Goal: Transaction & Acquisition: Purchase product/service

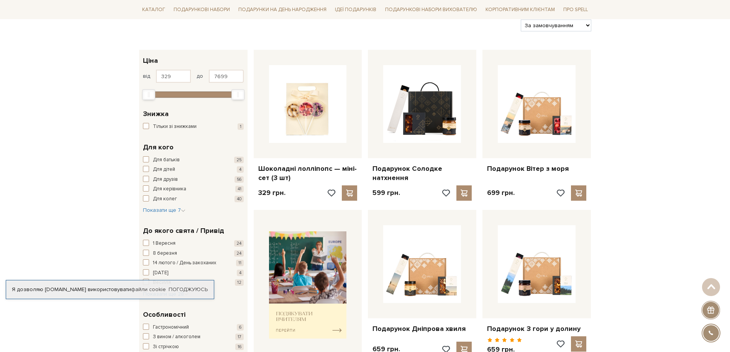
scroll to position [192, 0]
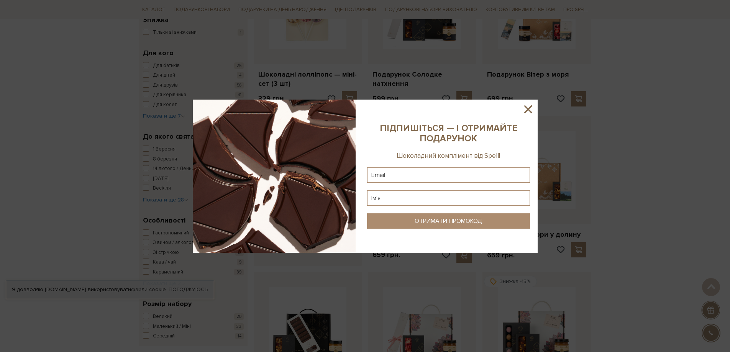
click at [529, 109] on icon at bounding box center [527, 109] width 13 height 13
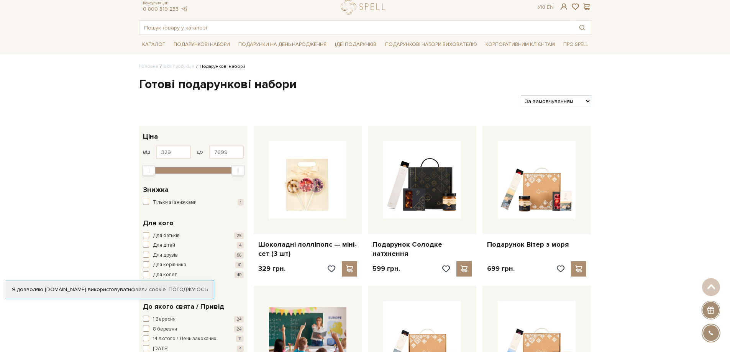
scroll to position [0, 0]
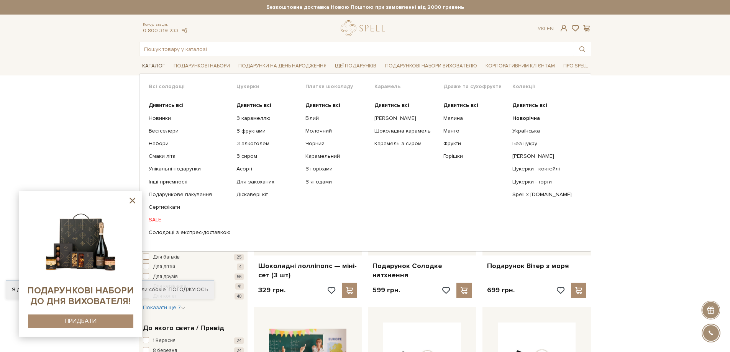
click at [159, 66] on link "Каталог" at bounding box center [153, 66] width 29 height 12
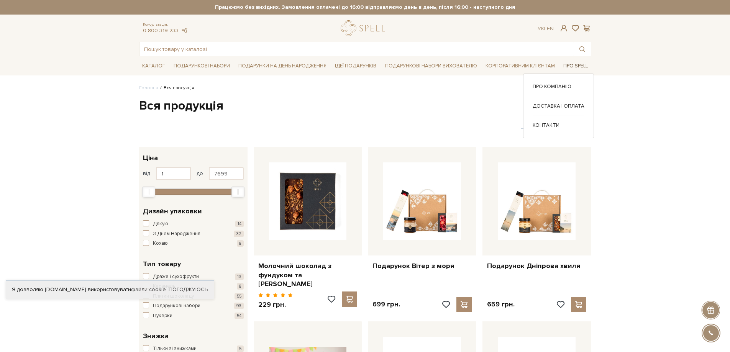
click at [580, 66] on link "Про Spell" at bounding box center [575, 66] width 31 height 12
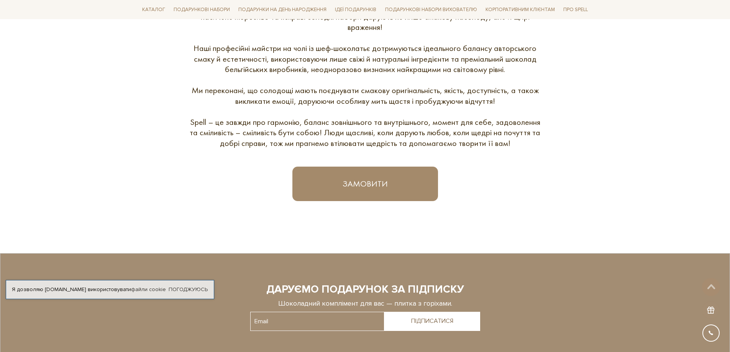
scroll to position [421, 0]
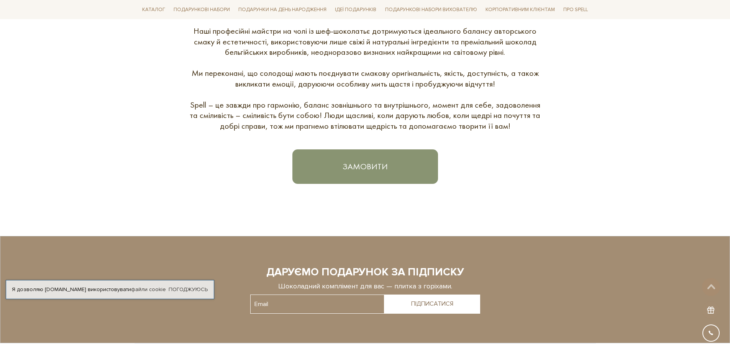
click at [380, 166] on link "Замовити" at bounding box center [365, 166] width 146 height 34
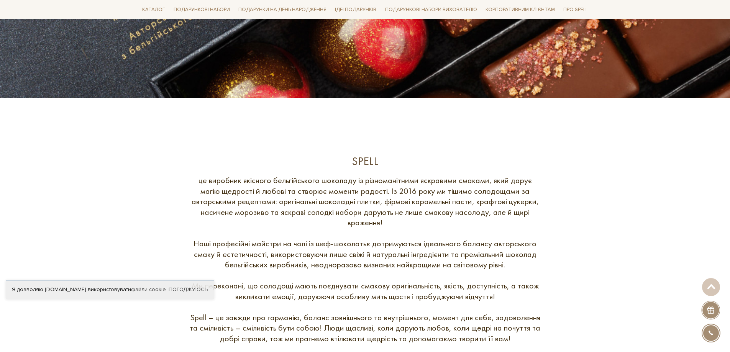
scroll to position [192, 0]
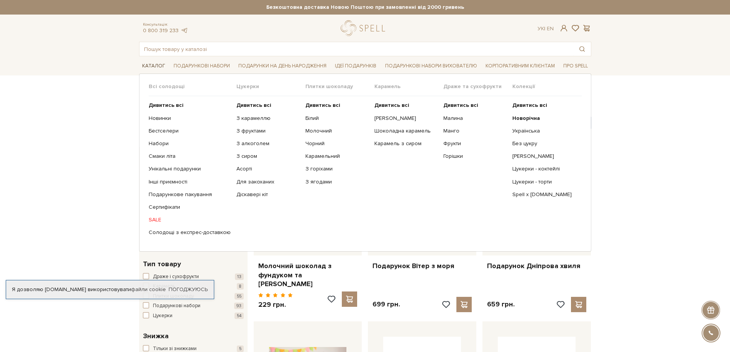
click at [159, 65] on link "Каталог" at bounding box center [153, 66] width 29 height 12
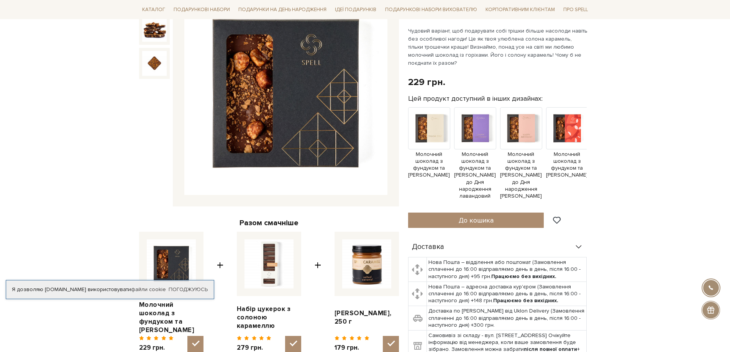
scroll to position [77, 0]
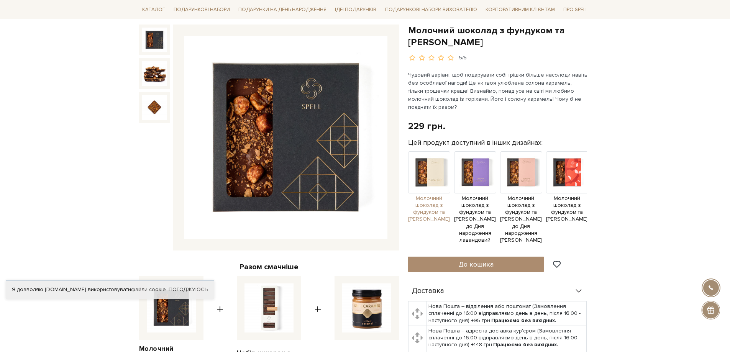
click at [429, 169] on img at bounding box center [429, 172] width 42 height 42
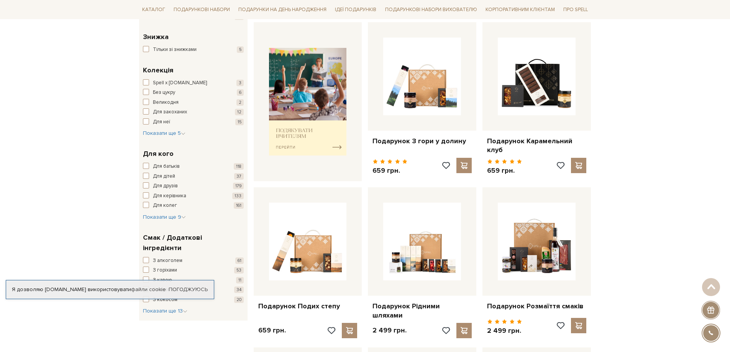
scroll to position [306, 0]
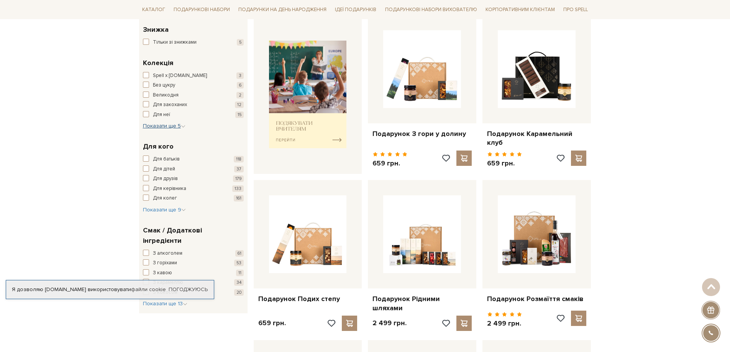
drag, startPoint x: 175, startPoint y: 128, endPoint x: 184, endPoint y: 148, distance: 21.6
click at [175, 128] on span "Показати ще 5" at bounding box center [164, 126] width 43 height 7
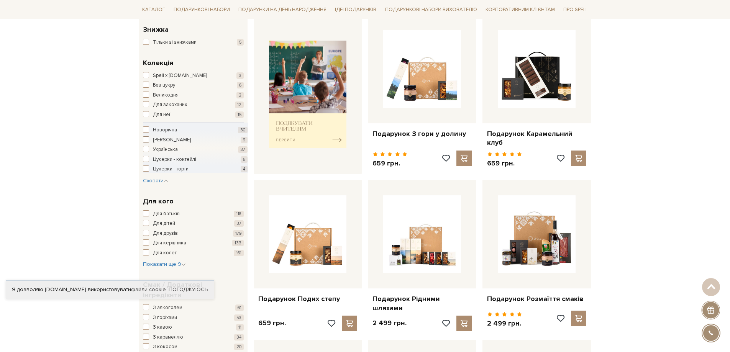
click at [146, 139] on span "button" at bounding box center [146, 139] width 6 height 6
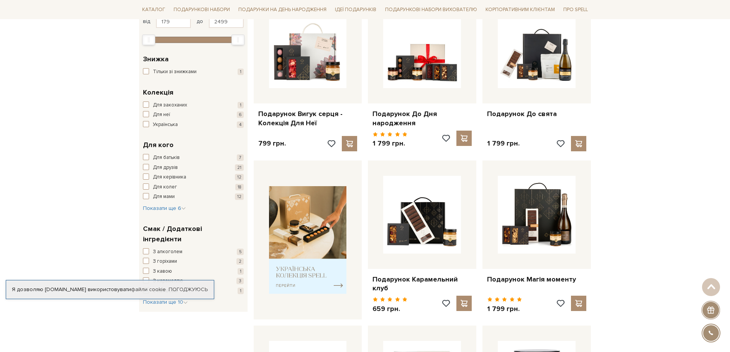
scroll to position [192, 0]
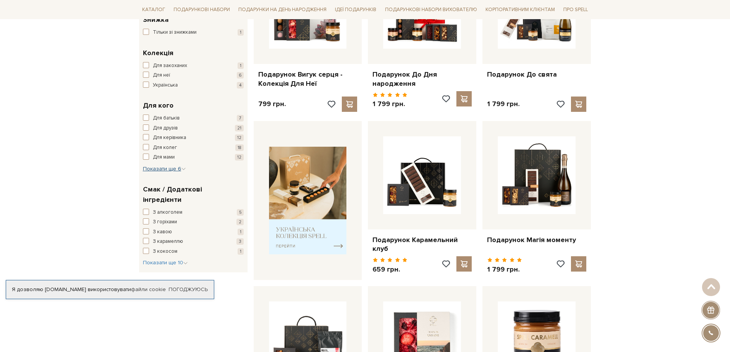
click at [176, 167] on span "Показати ще 6" at bounding box center [164, 168] width 43 height 7
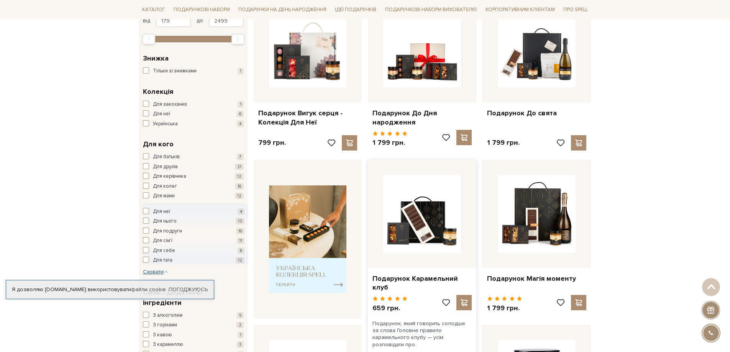
scroll to position [153, 0]
click at [146, 250] on span "button" at bounding box center [146, 250] width 6 height 6
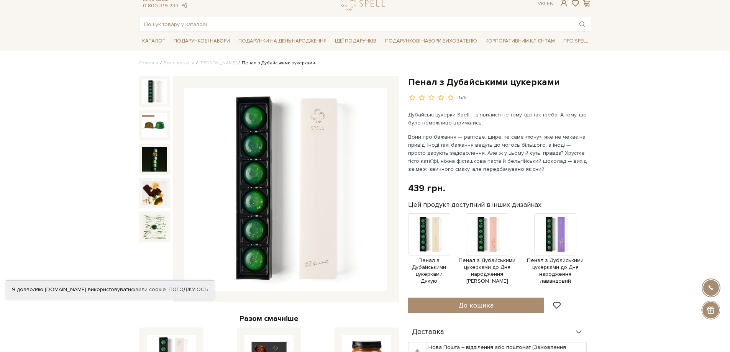
scroll to position [38, 0]
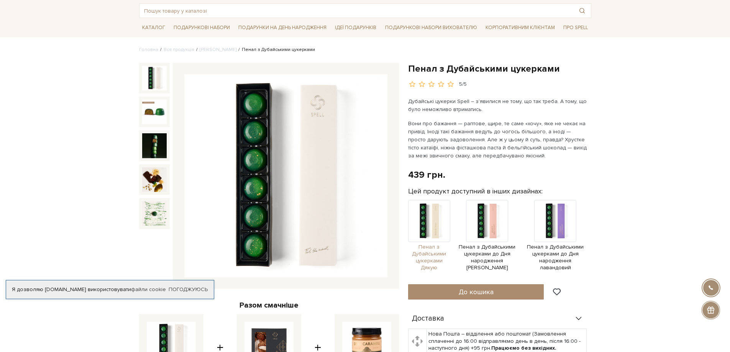
click at [431, 223] on img at bounding box center [429, 221] width 42 height 42
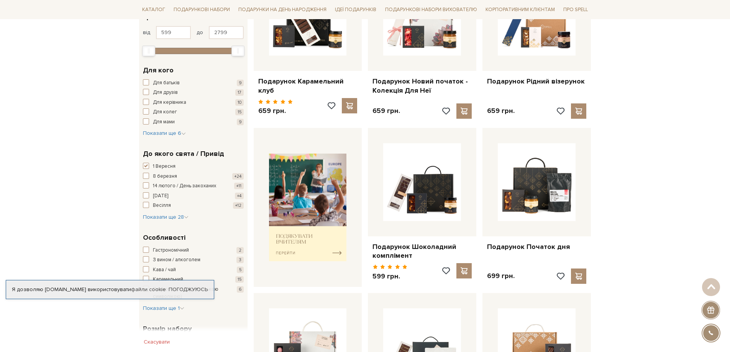
scroll to position [115, 0]
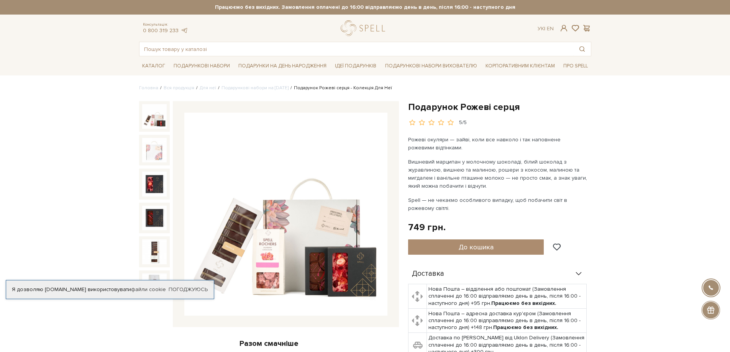
click at [295, 214] on img at bounding box center [285, 214] width 203 height 203
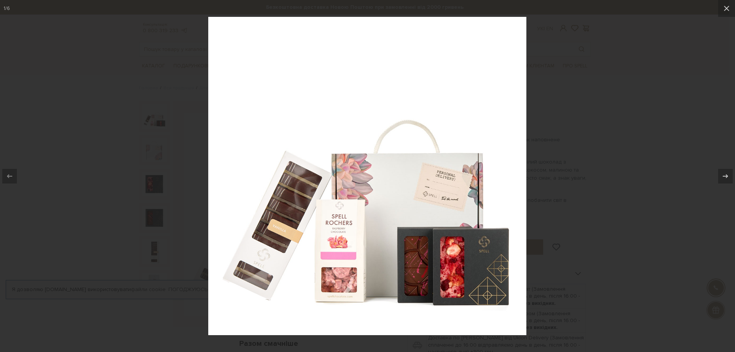
click at [463, 246] on img at bounding box center [367, 176] width 318 height 318
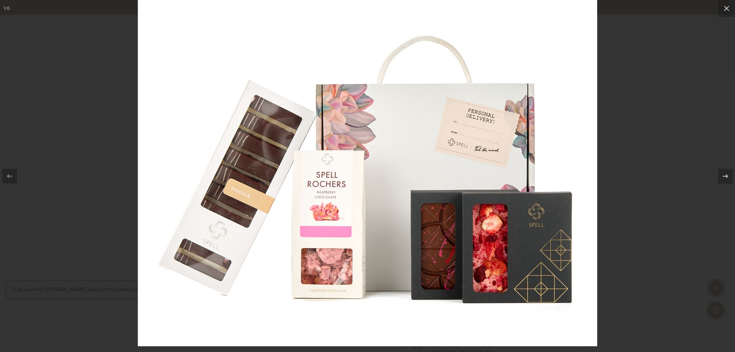
drag, startPoint x: 450, startPoint y: 264, endPoint x: 450, endPoint y: 229, distance: 35.2
click at [450, 230] on img at bounding box center [368, 117] width 460 height 460
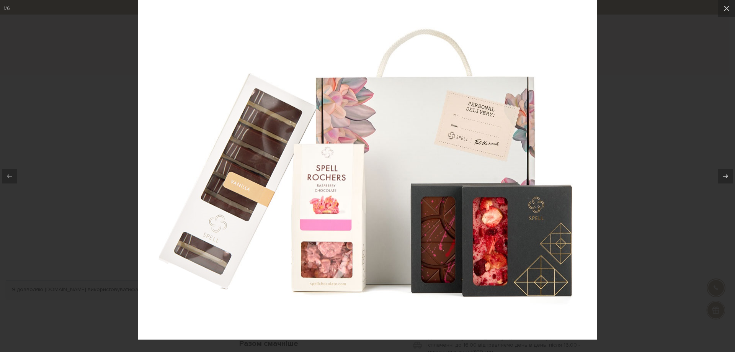
drag, startPoint x: 233, startPoint y: 253, endPoint x: 313, endPoint y: 219, distance: 87.1
click at [313, 220] on img at bounding box center [368, 110] width 460 height 460
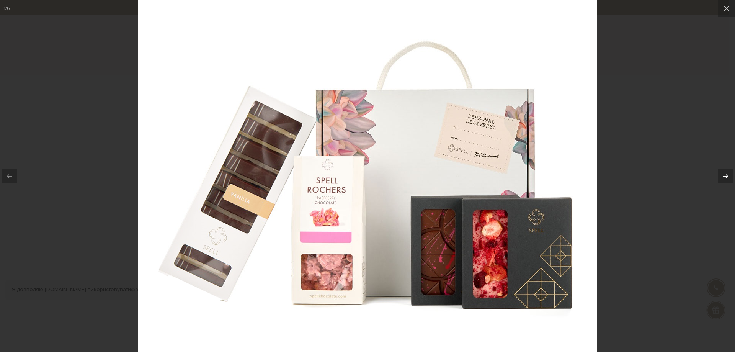
click at [724, 175] on icon at bounding box center [725, 176] width 9 height 9
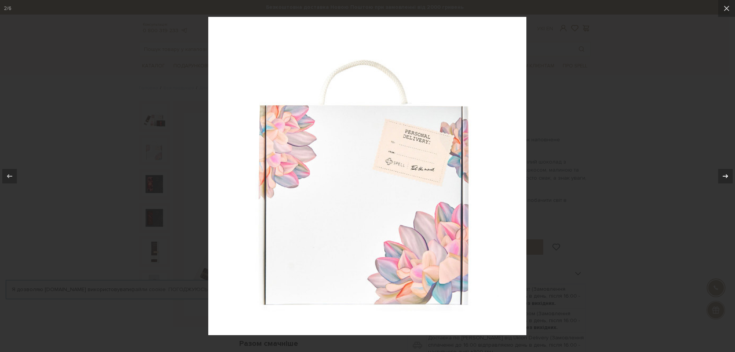
click at [724, 175] on icon at bounding box center [725, 176] width 9 height 9
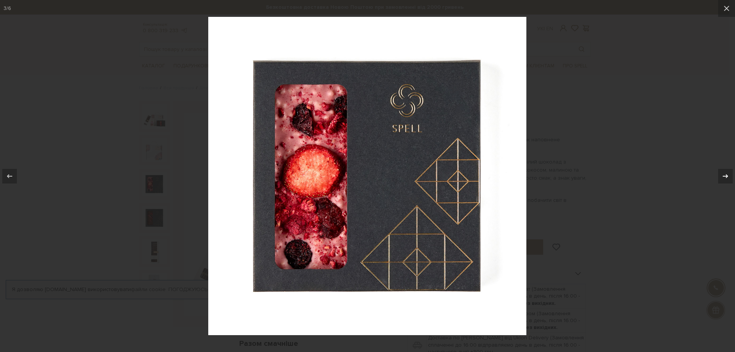
click at [724, 175] on icon at bounding box center [725, 176] width 9 height 9
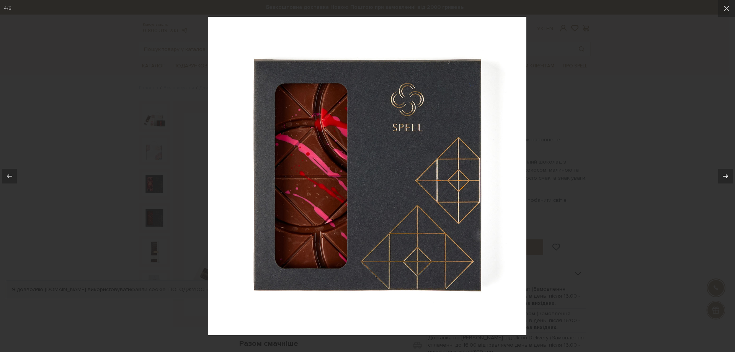
click at [724, 175] on icon at bounding box center [725, 176] width 9 height 9
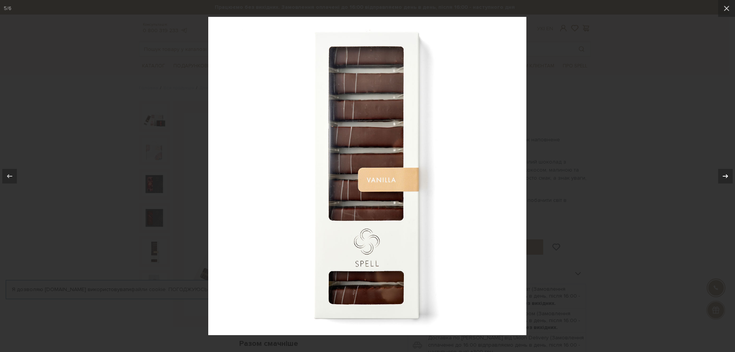
click at [724, 175] on icon at bounding box center [725, 176] width 9 height 9
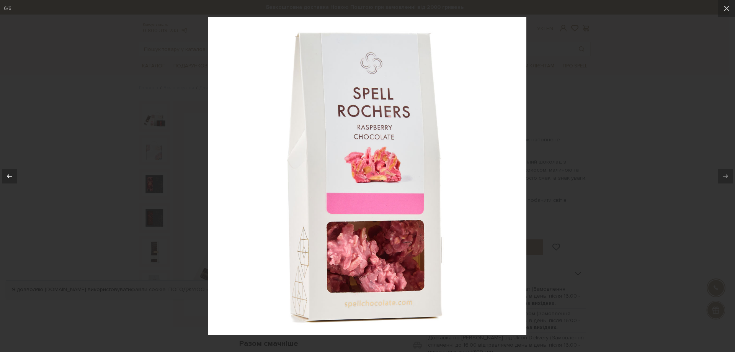
click at [10, 173] on icon at bounding box center [9, 176] width 9 height 9
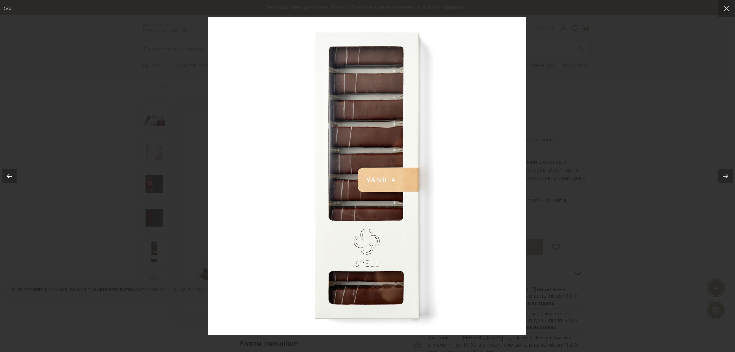
click at [10, 174] on icon at bounding box center [9, 176] width 9 height 9
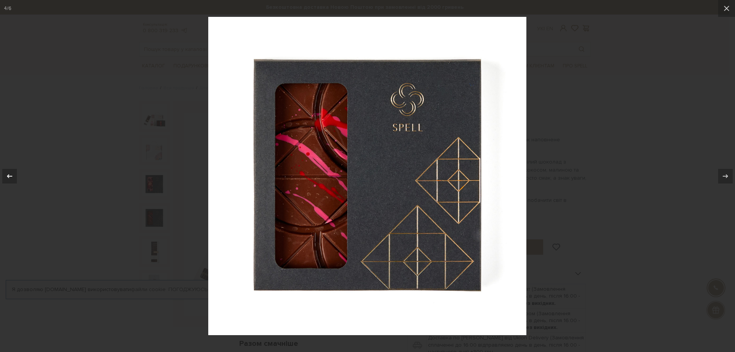
click at [10, 174] on icon at bounding box center [9, 176] width 9 height 9
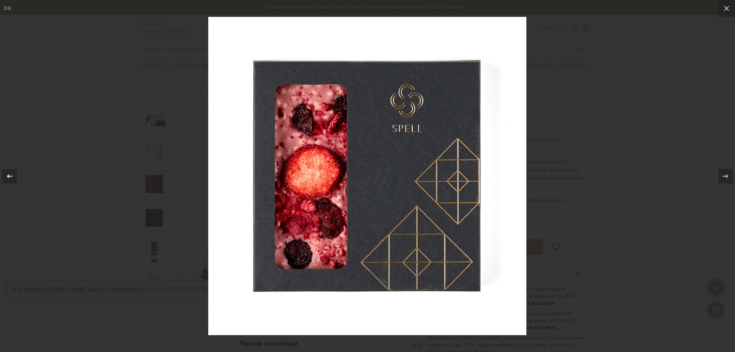
click at [10, 174] on icon at bounding box center [9, 176] width 9 height 9
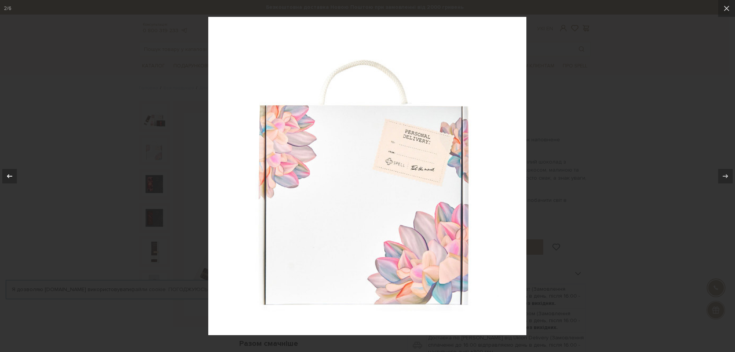
click at [10, 174] on icon at bounding box center [9, 176] width 9 height 9
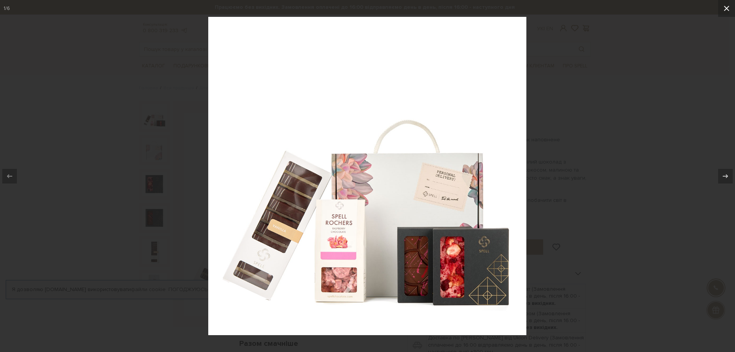
click at [727, 7] on icon at bounding box center [726, 8] width 9 height 9
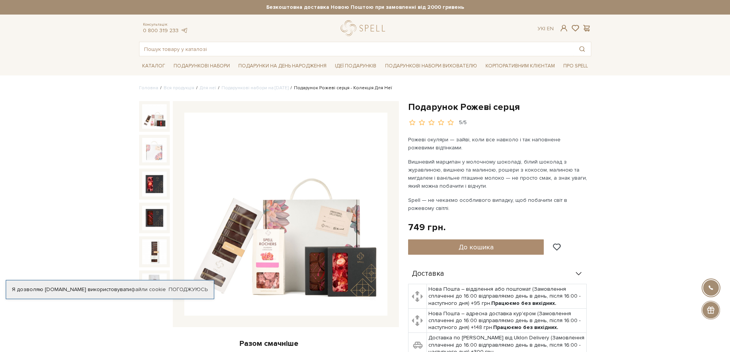
click at [310, 233] on img at bounding box center [285, 214] width 203 height 203
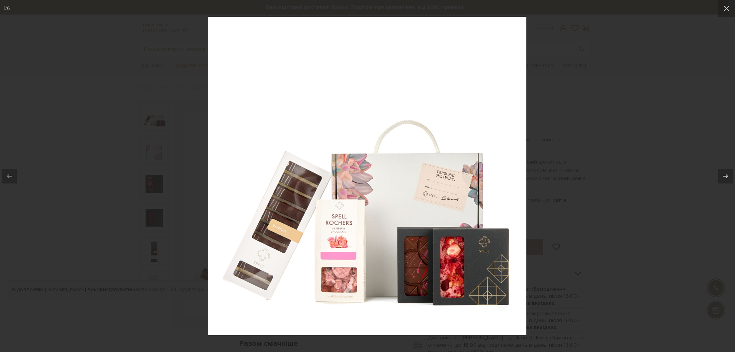
click at [687, 169] on div at bounding box center [367, 176] width 735 height 352
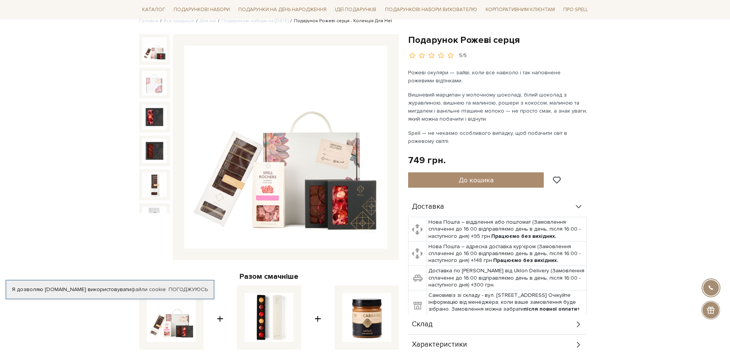
scroll to position [77, 0]
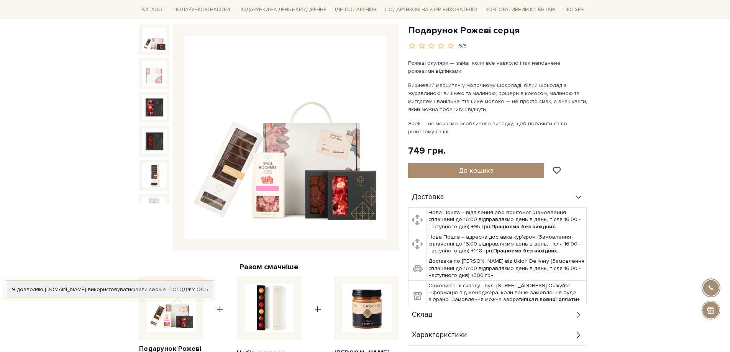
click at [275, 165] on img at bounding box center [285, 137] width 203 height 203
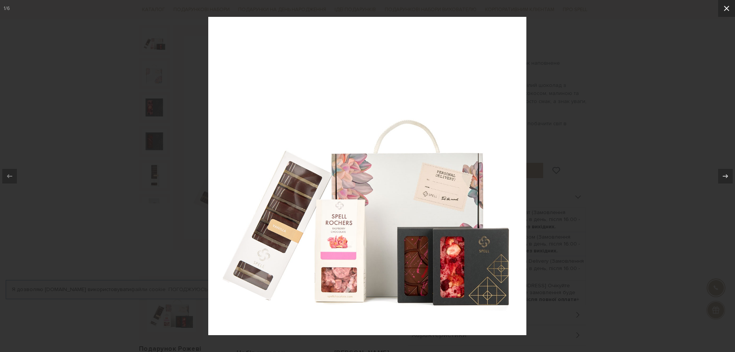
click at [729, 3] on button at bounding box center [727, 8] width 17 height 17
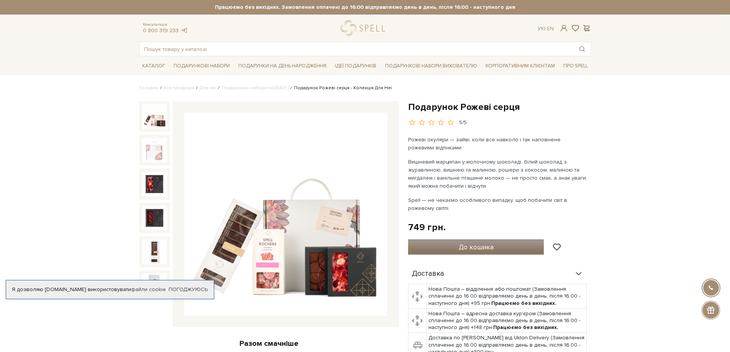
click at [481, 243] on span "До кошика" at bounding box center [476, 247] width 35 height 8
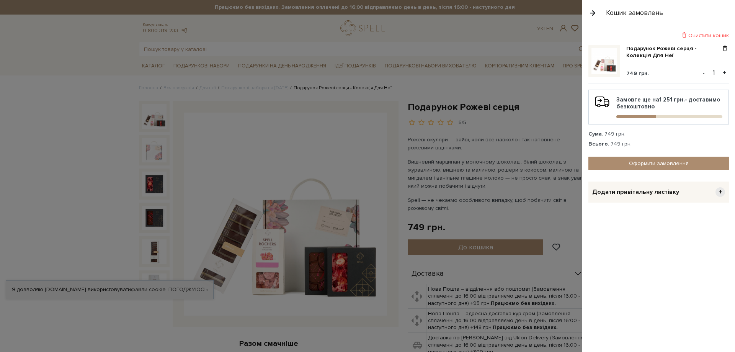
click at [316, 96] on div at bounding box center [367, 176] width 735 height 352
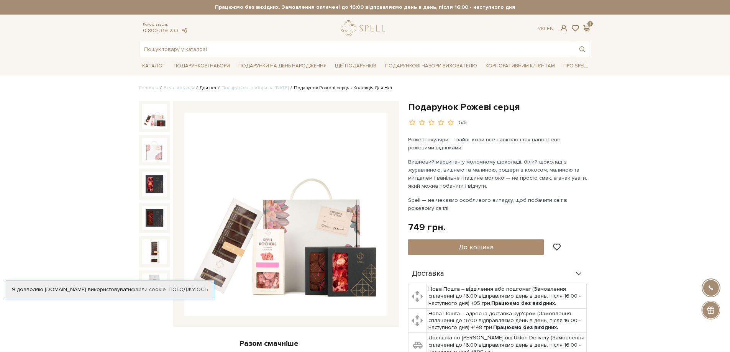
click at [205, 89] on link "Для неї" at bounding box center [208, 88] width 16 height 6
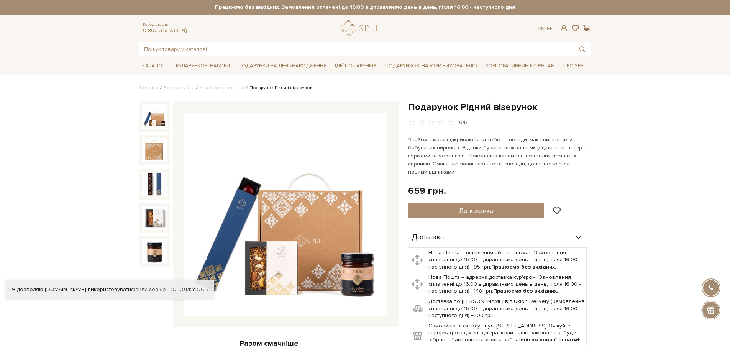
click at [247, 193] on img at bounding box center [285, 214] width 203 height 203
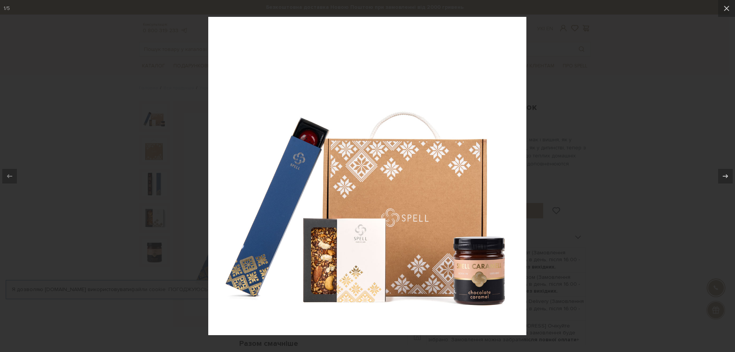
click at [634, 154] on div at bounding box center [367, 176] width 735 height 352
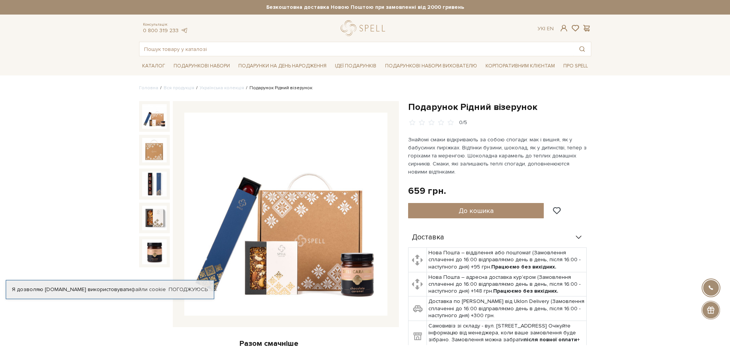
click at [321, 254] on img at bounding box center [285, 214] width 203 height 203
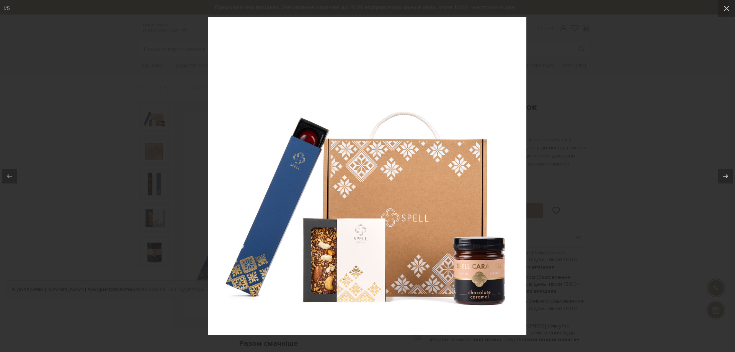
click at [621, 162] on div at bounding box center [367, 176] width 735 height 352
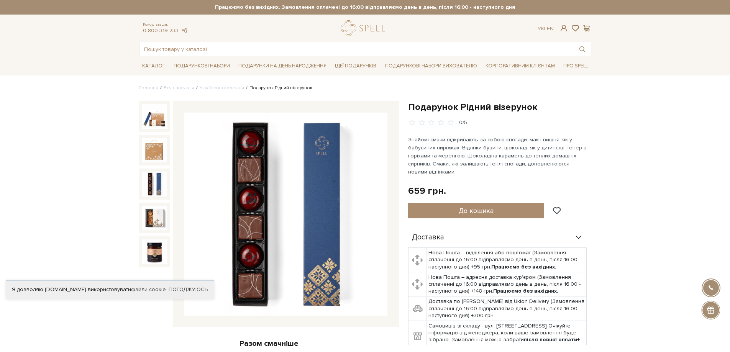
click at [146, 185] on img at bounding box center [154, 184] width 25 height 25
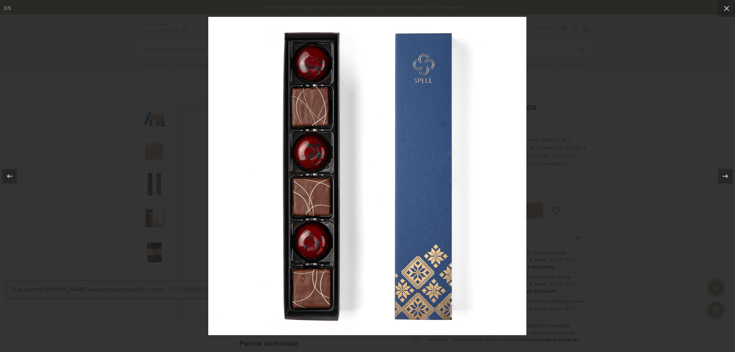
click at [642, 141] on div at bounding box center [367, 176] width 735 height 352
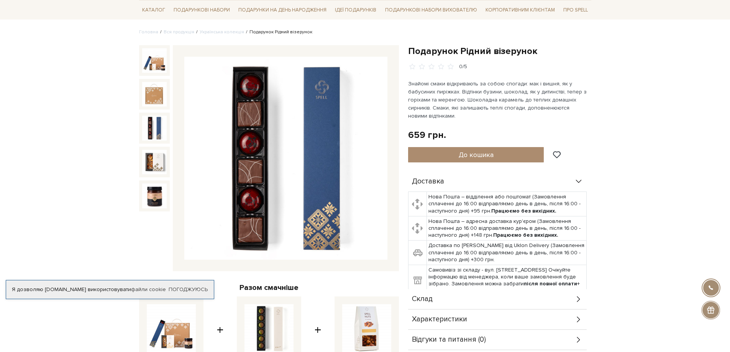
scroll to position [38, 0]
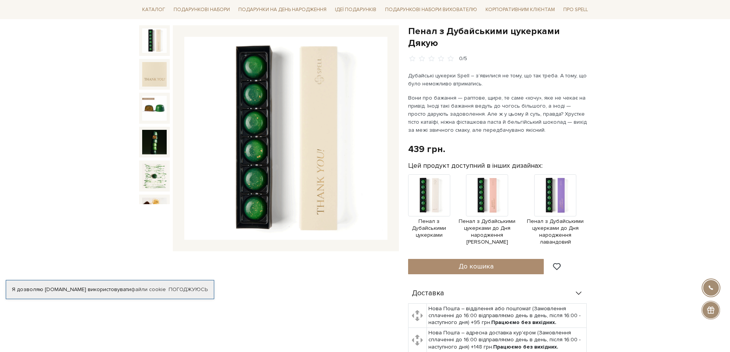
scroll to position [77, 0]
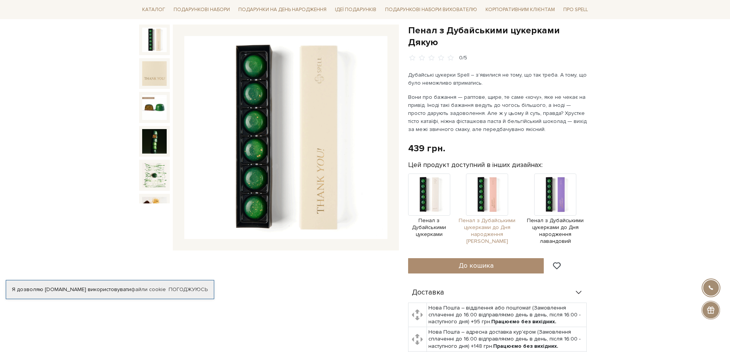
click at [495, 174] on img at bounding box center [487, 195] width 42 height 42
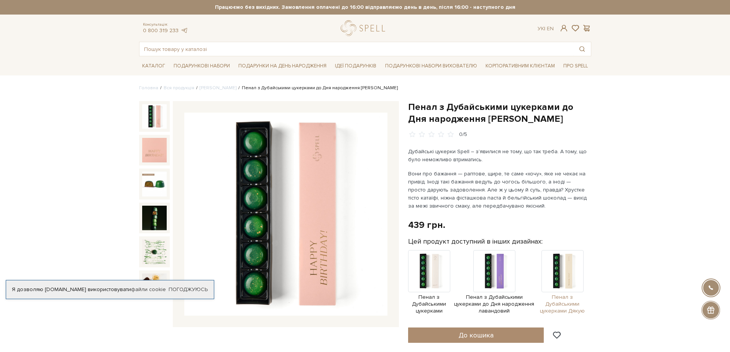
click at [558, 271] on img at bounding box center [562, 271] width 42 height 42
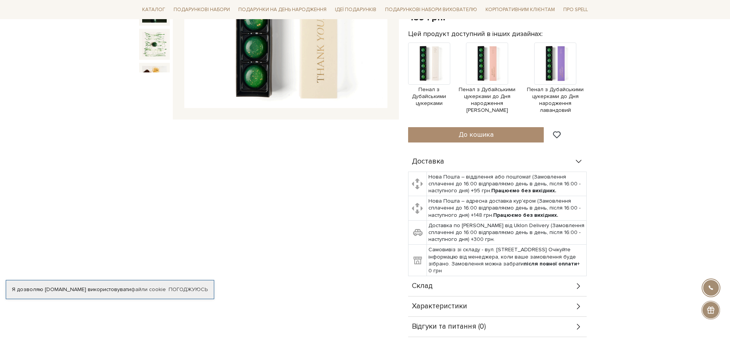
scroll to position [77, 0]
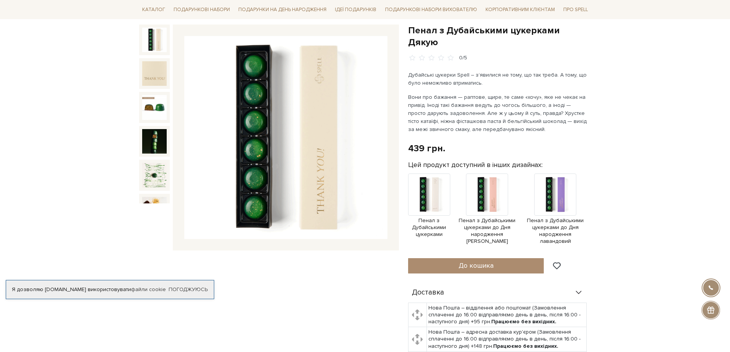
click at [257, 173] on img at bounding box center [285, 137] width 203 height 203
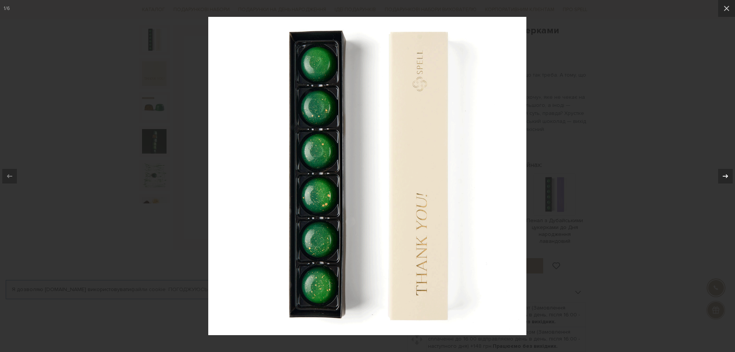
click at [724, 173] on icon at bounding box center [725, 176] width 9 height 9
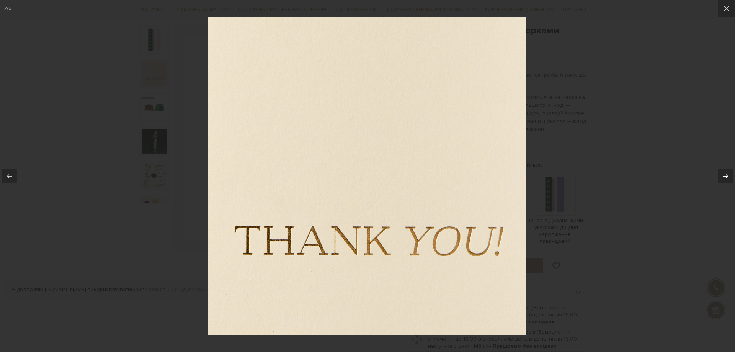
click at [725, 173] on icon at bounding box center [725, 176] width 9 height 9
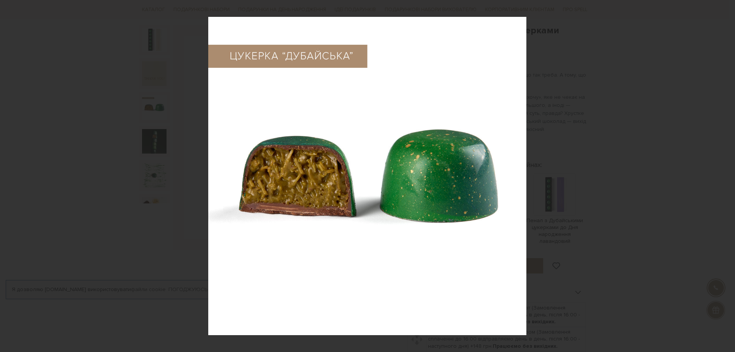
click at [725, 173] on div "3 / 6" at bounding box center [367, 176] width 735 height 352
click at [728, 10] on icon at bounding box center [726, 8] width 5 height 5
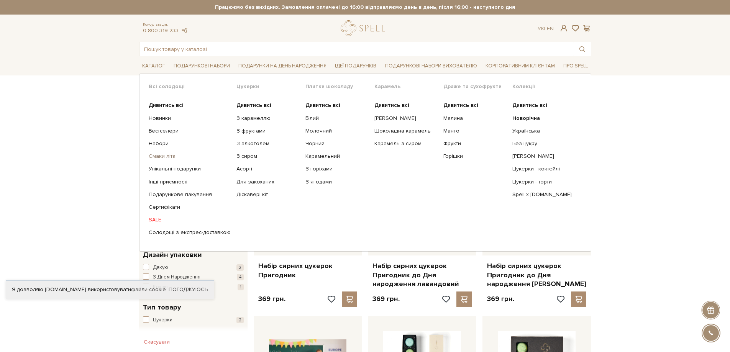
click at [166, 157] on link "Смаки літа" at bounding box center [190, 156] width 82 height 7
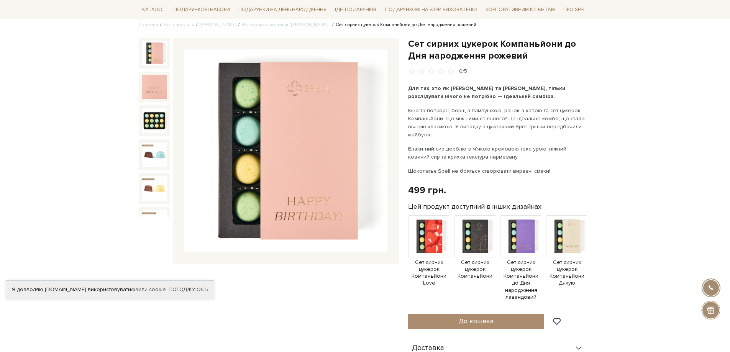
scroll to position [77, 0]
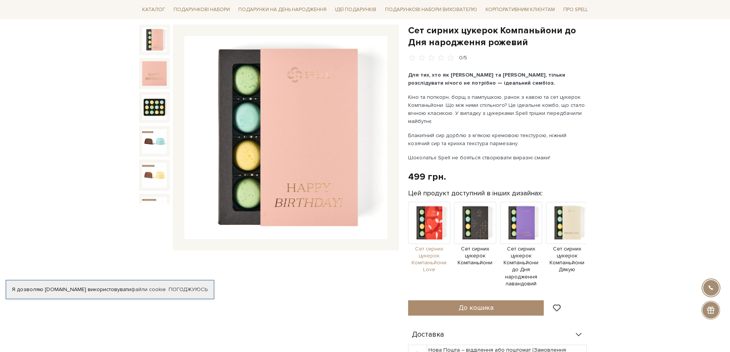
click at [432, 220] on img at bounding box center [429, 223] width 42 height 42
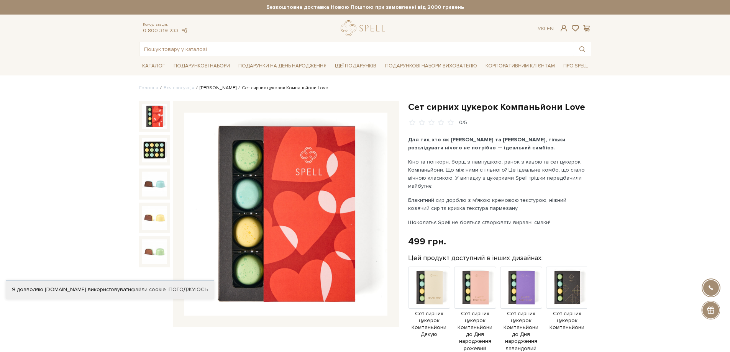
click at [203, 86] on link "[PERSON_NAME]" at bounding box center [218, 88] width 37 height 6
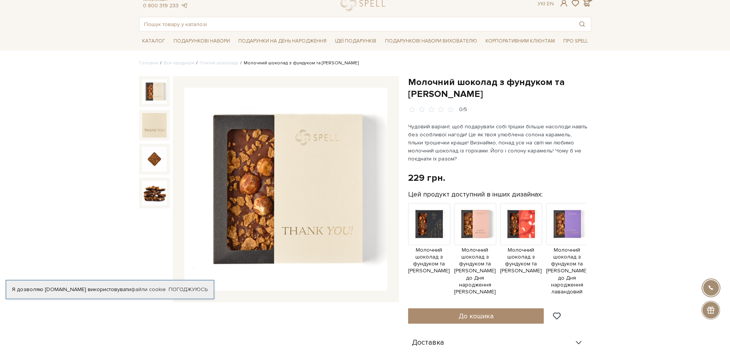
scroll to position [38, 0]
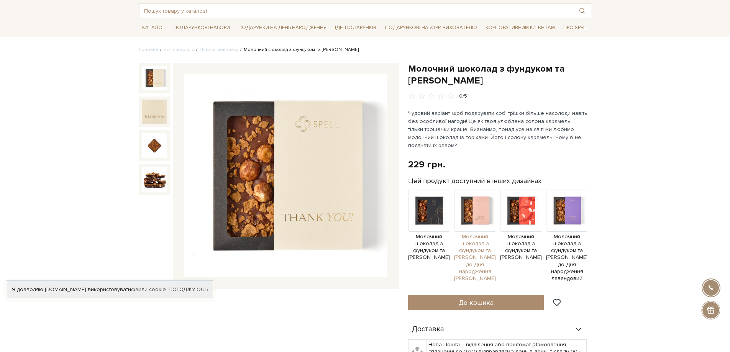
click at [478, 211] on img at bounding box center [475, 211] width 42 height 42
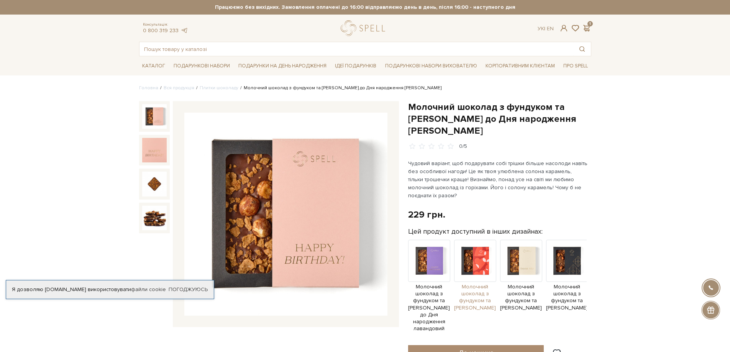
click at [470, 267] on img at bounding box center [475, 261] width 42 height 42
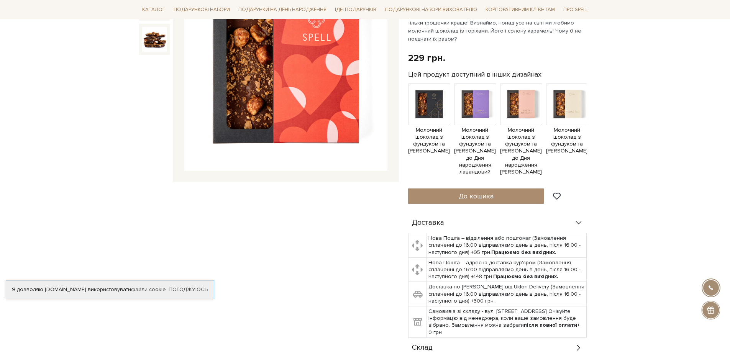
scroll to position [153, 0]
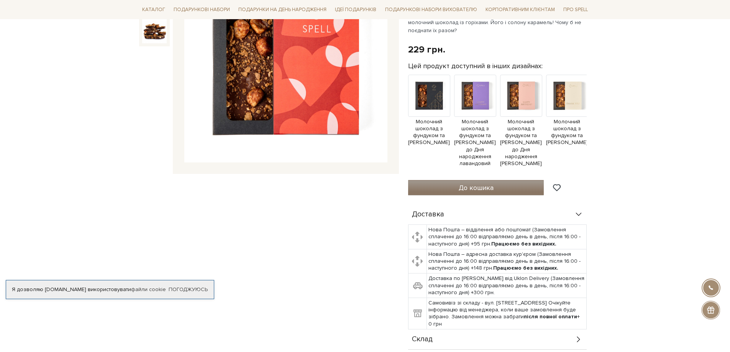
click at [489, 188] on span "До кошика" at bounding box center [476, 187] width 35 height 8
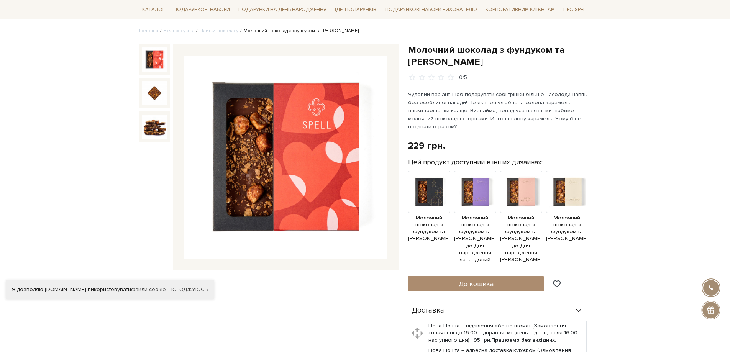
scroll to position [0, 0]
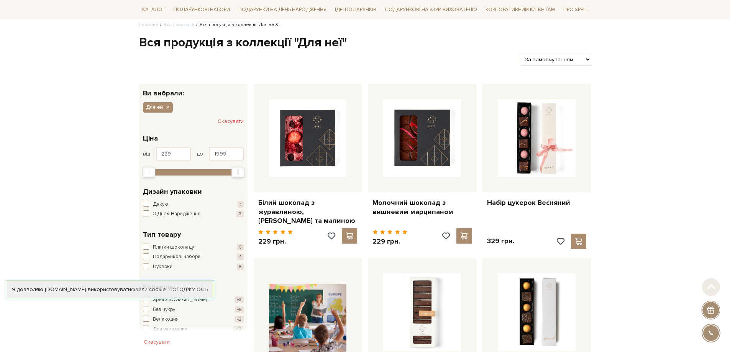
scroll to position [77, 0]
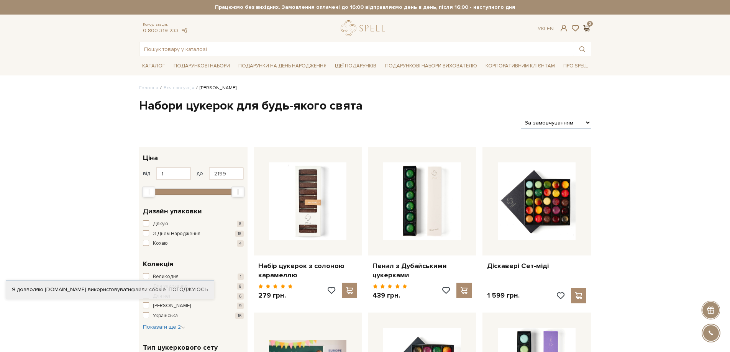
click at [585, 27] on span at bounding box center [586, 28] width 9 height 8
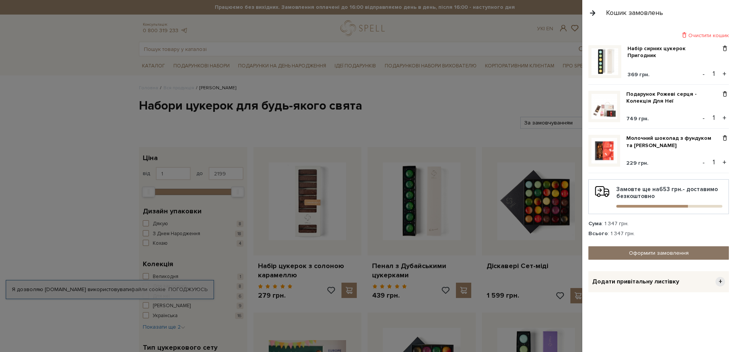
click at [673, 252] on link "Оформити замовлення" at bounding box center [659, 252] width 141 height 13
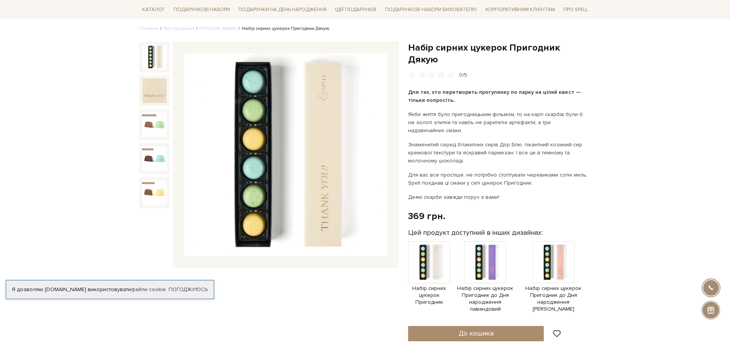
scroll to position [77, 0]
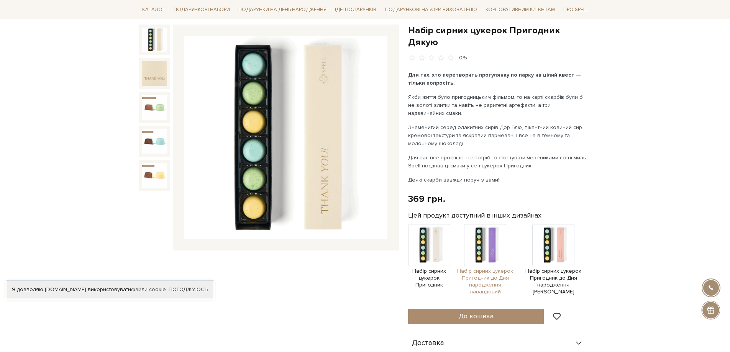
click at [499, 231] on img at bounding box center [485, 245] width 42 height 42
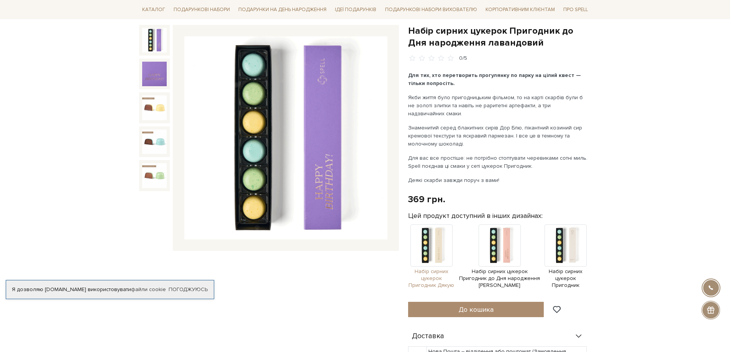
scroll to position [77, 0]
click at [442, 242] on img at bounding box center [431, 245] width 42 height 42
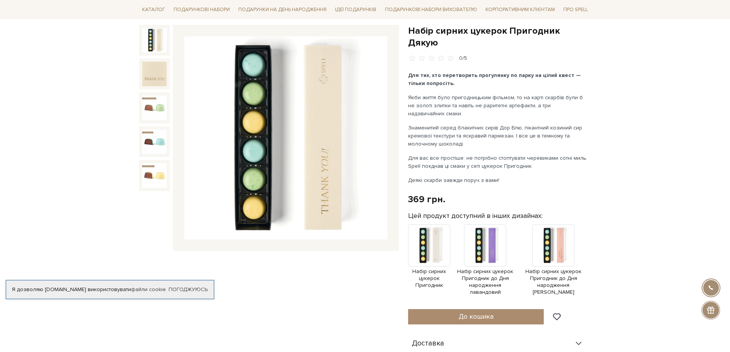
scroll to position [77, 0]
click at [562, 230] on img at bounding box center [553, 245] width 42 height 42
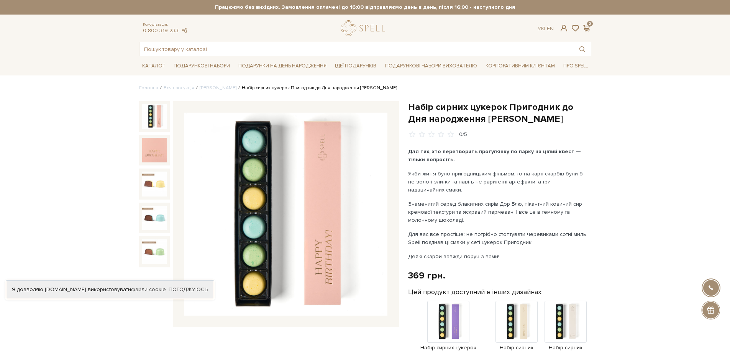
scroll to position [77, 0]
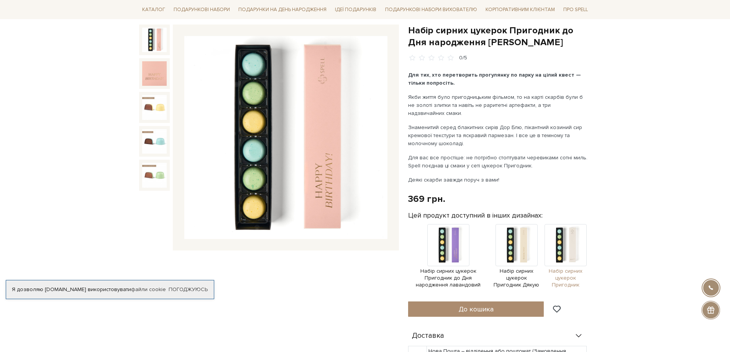
click at [574, 242] on img at bounding box center [565, 245] width 42 height 42
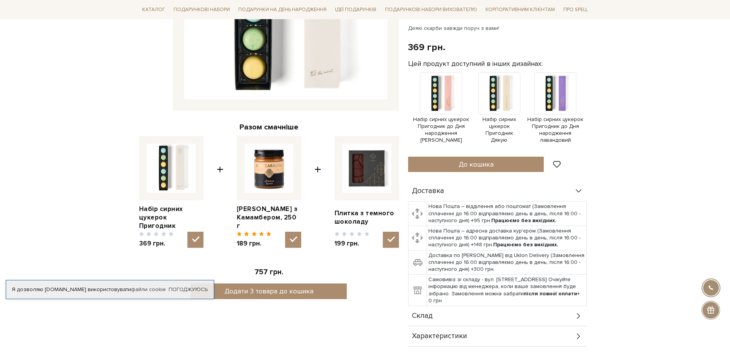
scroll to position [230, 0]
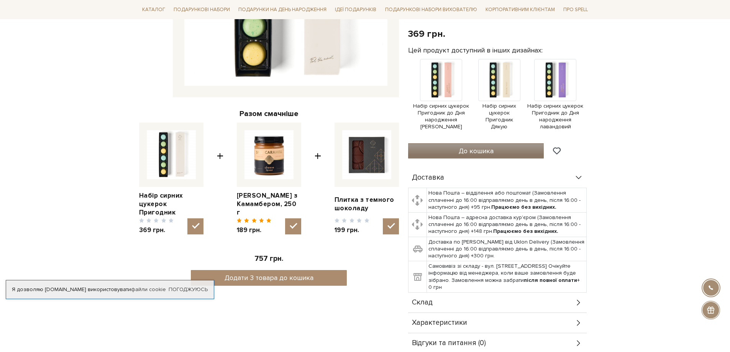
click at [485, 148] on span "До кошика" at bounding box center [476, 151] width 35 height 8
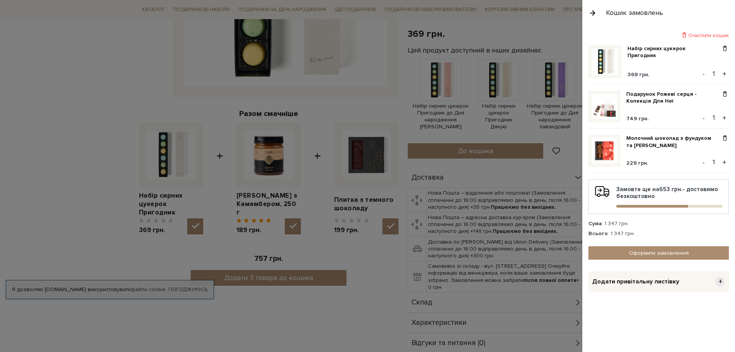
click at [342, 327] on div at bounding box center [367, 176] width 735 height 352
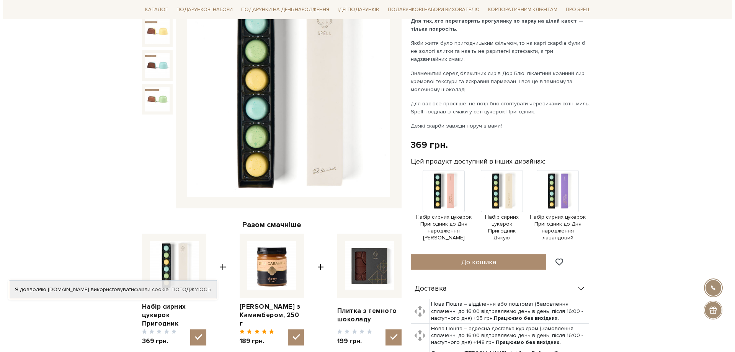
scroll to position [0, 0]
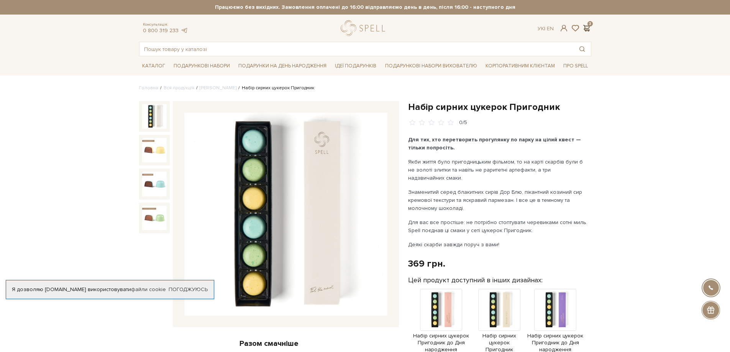
click at [584, 30] on span at bounding box center [586, 28] width 9 height 8
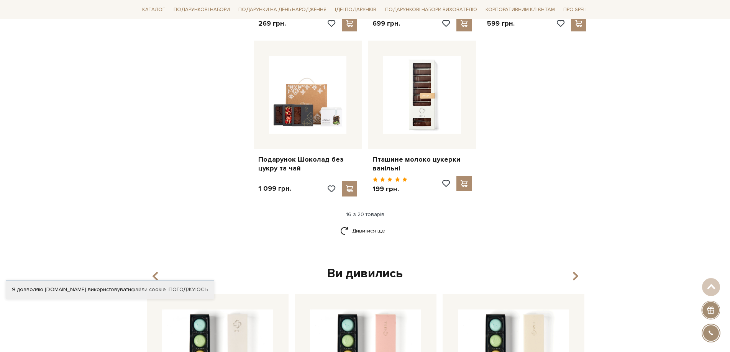
scroll to position [919, 0]
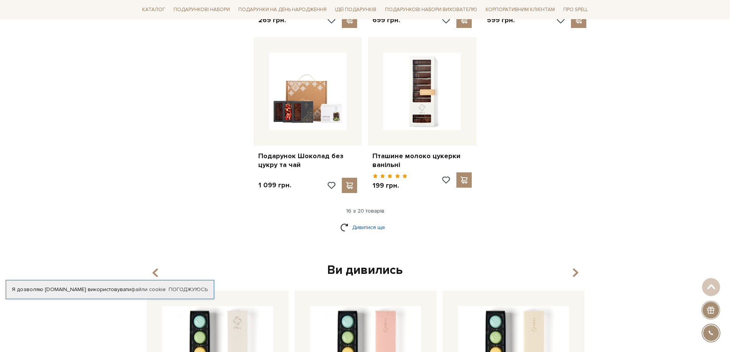
click at [372, 226] on link "Дивитися ще" at bounding box center [365, 227] width 50 height 13
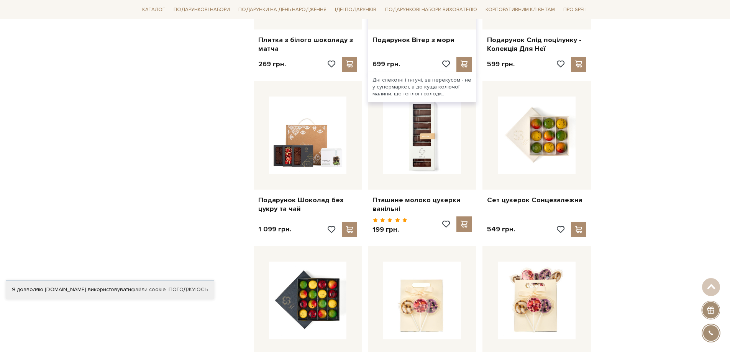
scroll to position [713, 0]
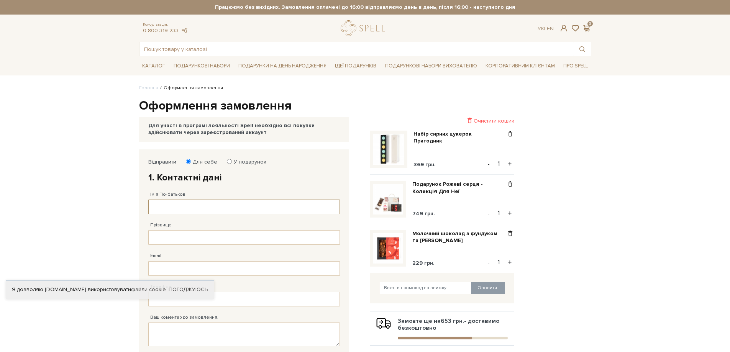
click at [203, 208] on input "Ім'я По-батькові" at bounding box center [244, 207] width 192 height 15
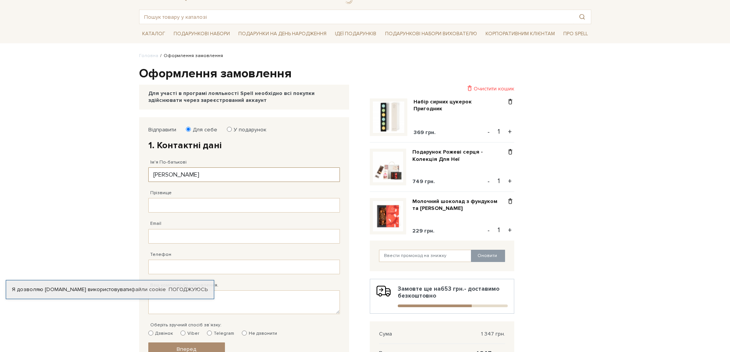
scroll to position [77, 0]
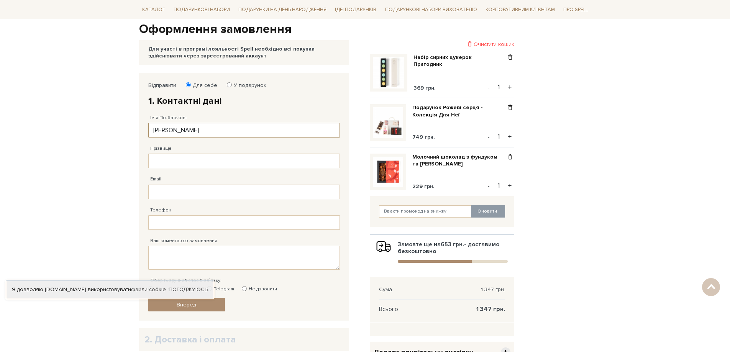
type input "Вадим Михайлович"
click at [214, 159] on input "Прізвище" at bounding box center [244, 161] width 192 height 15
type input "Чмерук"
click at [172, 192] on input "Email" at bounding box center [244, 192] width 192 height 15
type input "v2d@ukr.net"
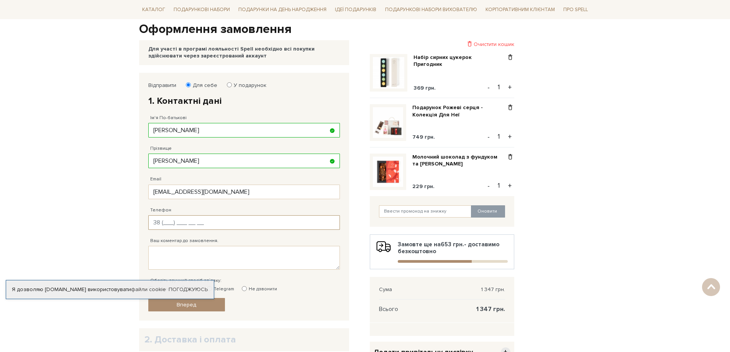
click at [164, 221] on input "Телефон" at bounding box center [244, 222] width 192 height 15
type input "38 (063) 332 18 85"
click at [176, 269] on textarea "Ваш коментар до замовлення." at bounding box center [244, 258] width 192 height 24
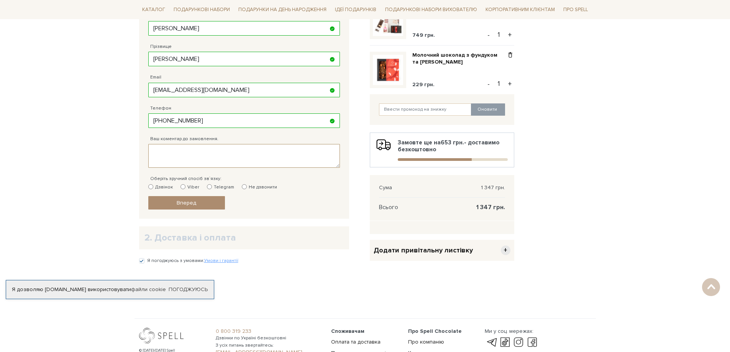
scroll to position [230, 0]
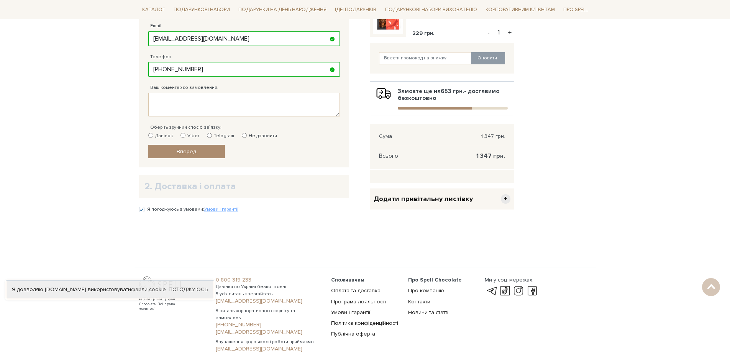
click at [242, 137] on input "Не дзвонити" at bounding box center [244, 135] width 5 height 5
radio input "true"
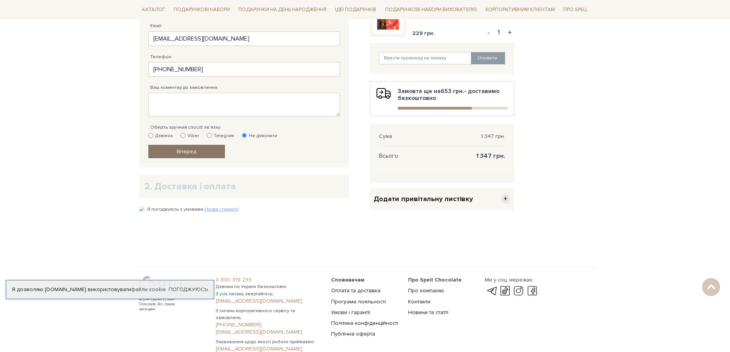
click at [184, 152] on span "Вперед" at bounding box center [187, 151] width 20 height 7
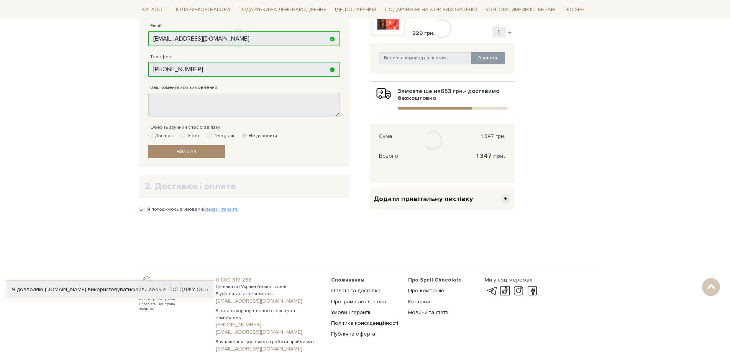
scroll to position [149, 0]
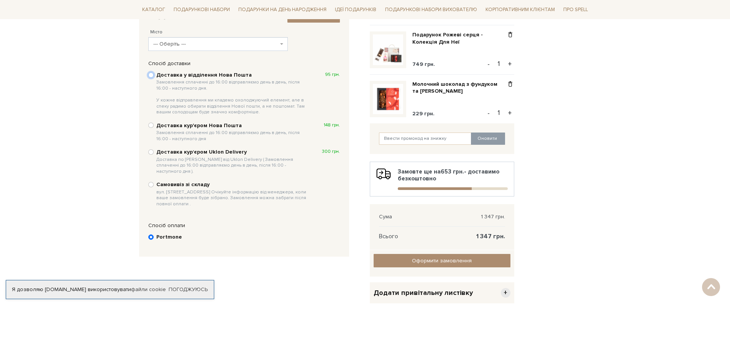
click at [149, 74] on input "Доставка у відділення Нова Пошта Замовлення сплаченні до 16:00 відправляємо ден…" at bounding box center [150, 74] width 5 height 5
radio input "true"
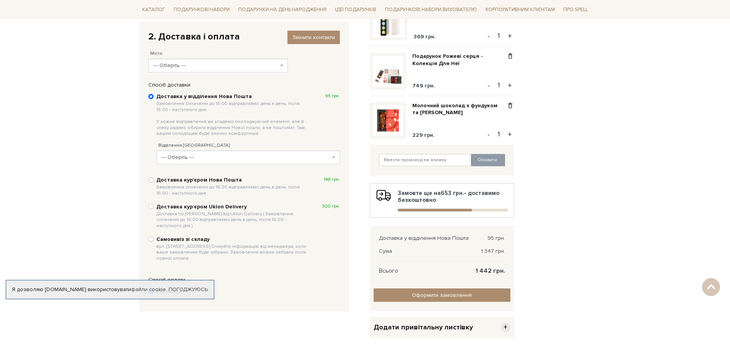
scroll to position [111, 0]
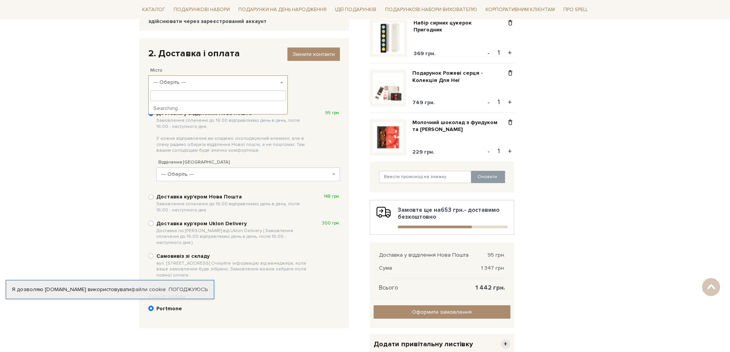
click at [247, 87] on span "--- Оберіть ---" at bounding box center [218, 82] width 140 height 14
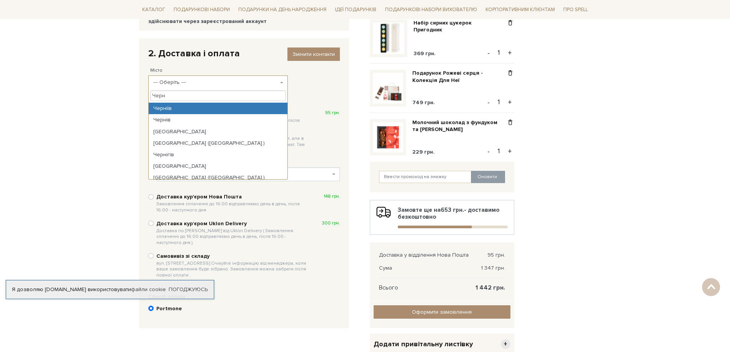
type input "Черн"
select select "Черніїв"
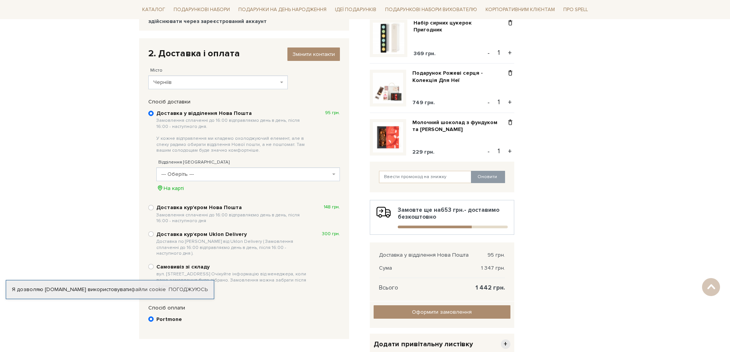
click at [301, 177] on span "--- Оберіть ---" at bounding box center [245, 174] width 169 height 8
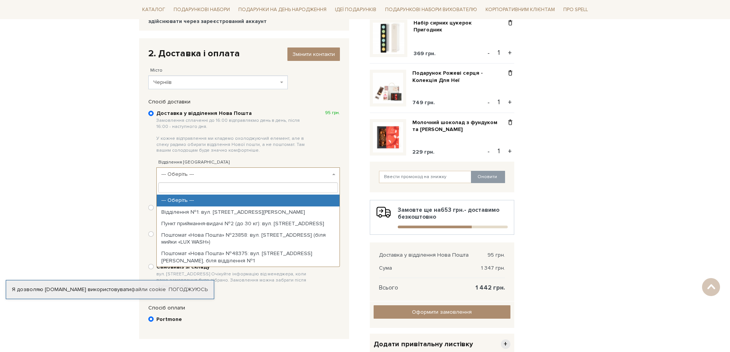
type input "3"
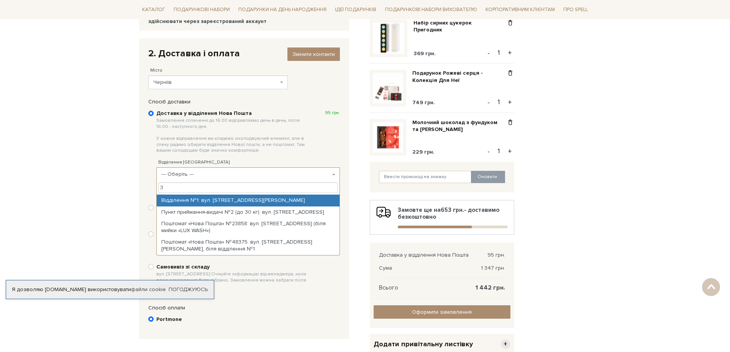
click at [233, 184] on input "3" at bounding box center [248, 187] width 180 height 11
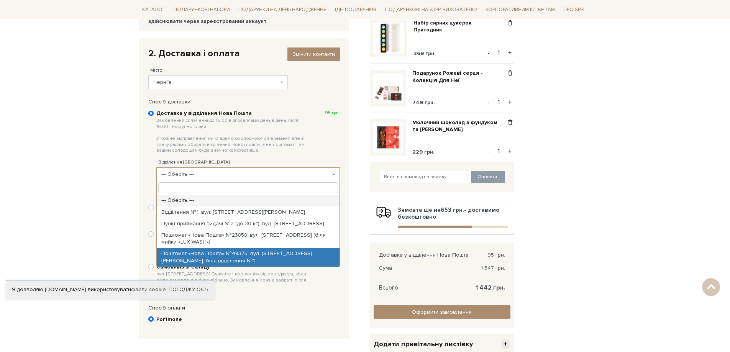
click at [71, 239] on body "Подарункові набори SALE Корпоративним клієнтам Доставка і оплата Консультація: …" at bounding box center [365, 201] width 730 height 624
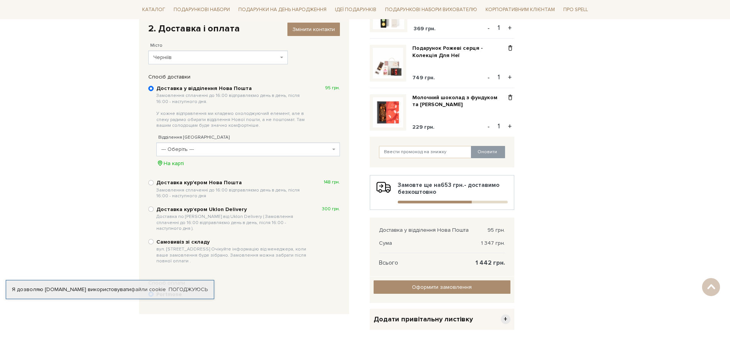
scroll to position [149, 0]
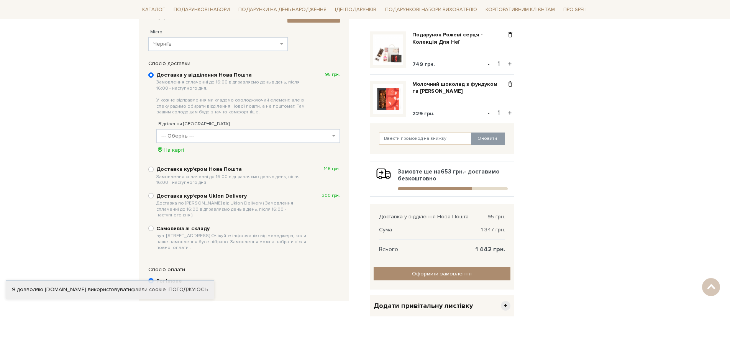
click at [202, 133] on span "--- Оберіть ---" at bounding box center [245, 136] width 169 height 8
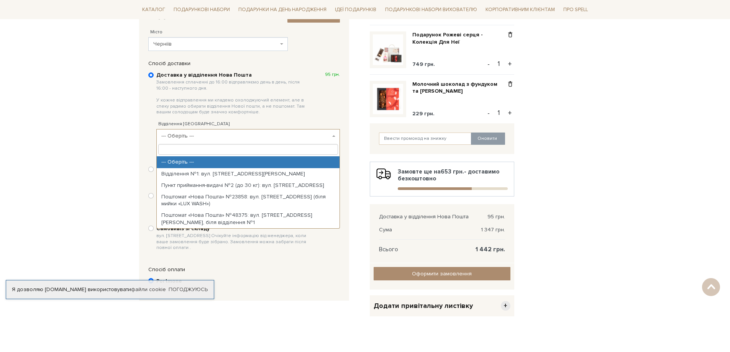
click at [247, 146] on input "search" at bounding box center [248, 149] width 180 height 11
type input "30"
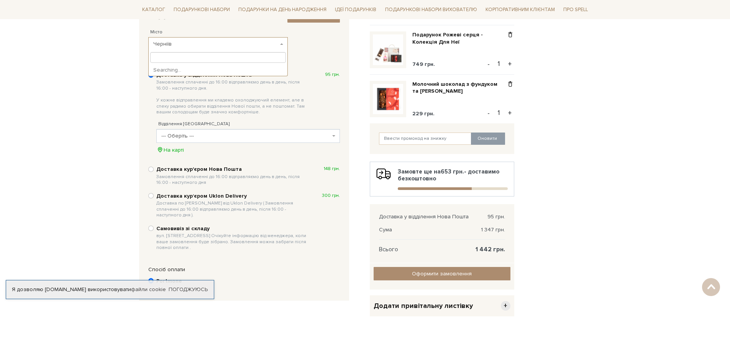
click at [210, 42] on span "Черніїв" at bounding box center [215, 44] width 125 height 8
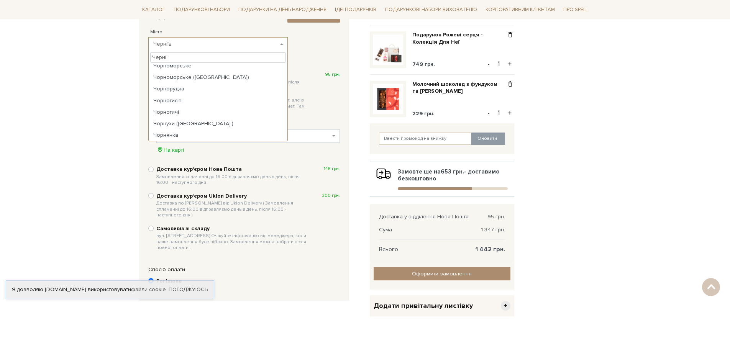
scroll to position [0, 0]
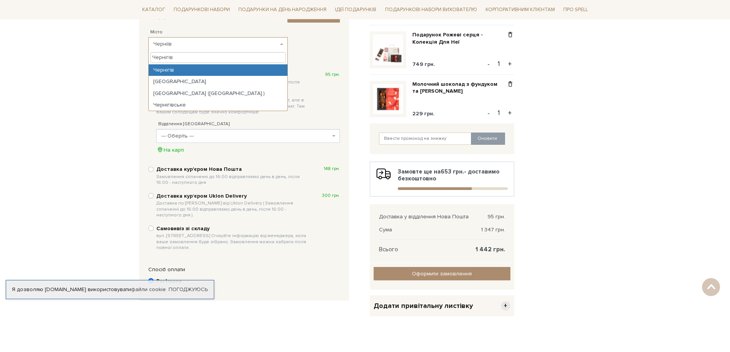
type input "Чернігів"
select select "Чернігів"
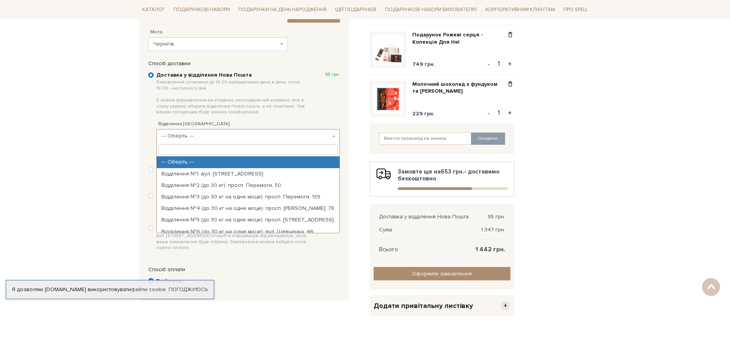
click at [287, 134] on span "--- Оберіть ---" at bounding box center [245, 136] width 169 height 8
click at [269, 148] on input "30" at bounding box center [248, 149] width 180 height 11
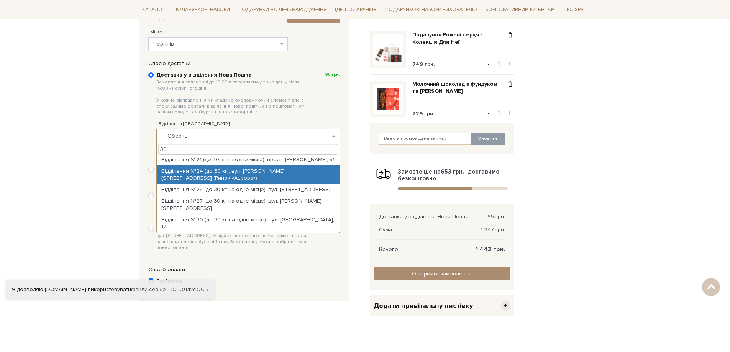
scroll to position [230, 0]
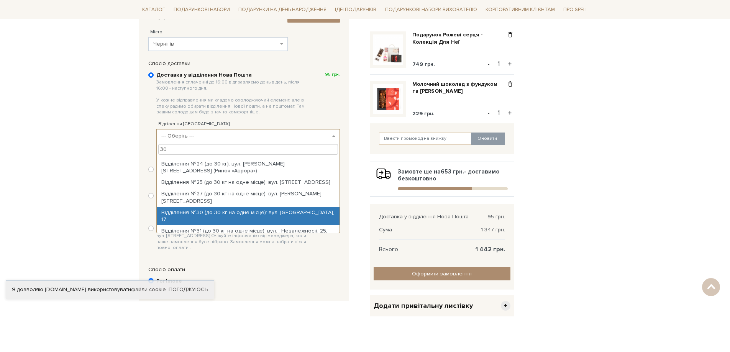
type input "30"
select select "Відділення №30 (до 30 кг на одне місце): вул. Льотна, 17"
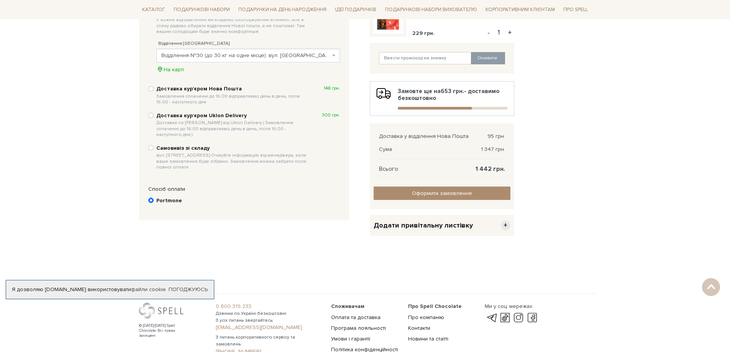
scroll to position [268, 0]
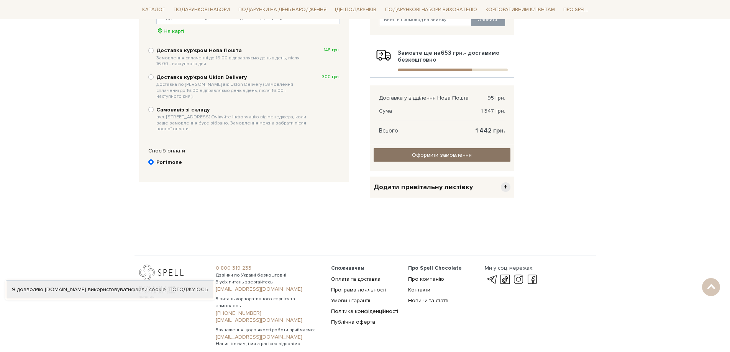
click at [457, 152] on input "Оформити замовлення" at bounding box center [441, 154] width 137 height 13
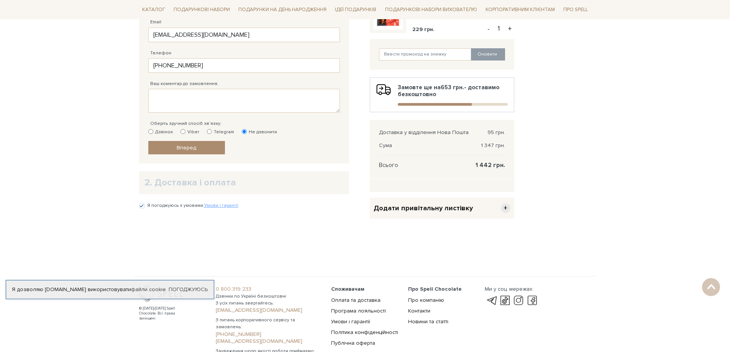
scroll to position [153, 0]
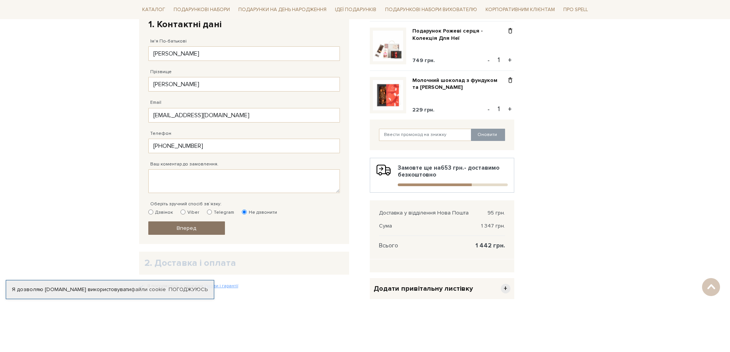
click at [195, 223] on link "Вперед" at bounding box center [186, 227] width 77 height 13
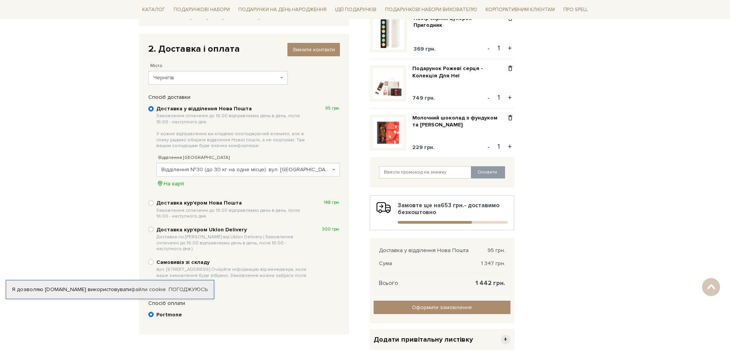
scroll to position [115, 0]
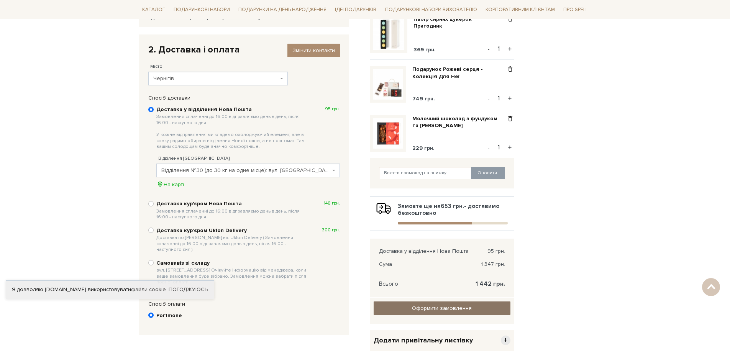
click at [448, 310] on input "Оформити замовлення" at bounding box center [441, 307] width 137 height 13
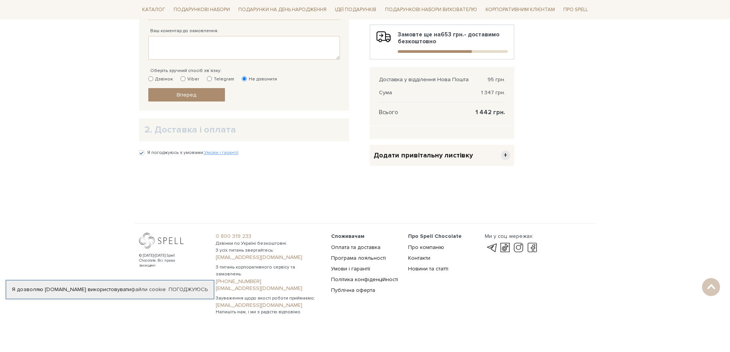
scroll to position [290, 0]
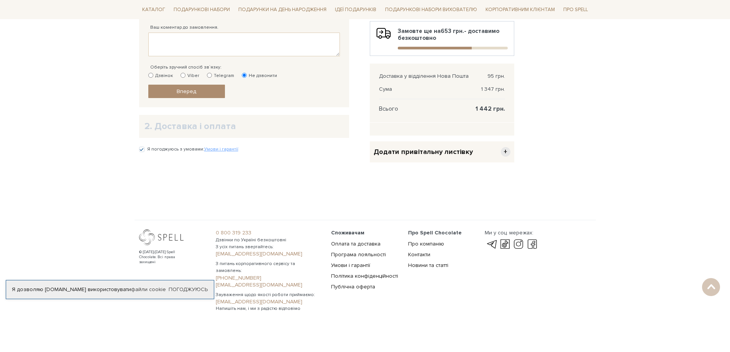
click at [208, 128] on h2 "2. Доставка і оплата" at bounding box center [243, 126] width 199 height 12
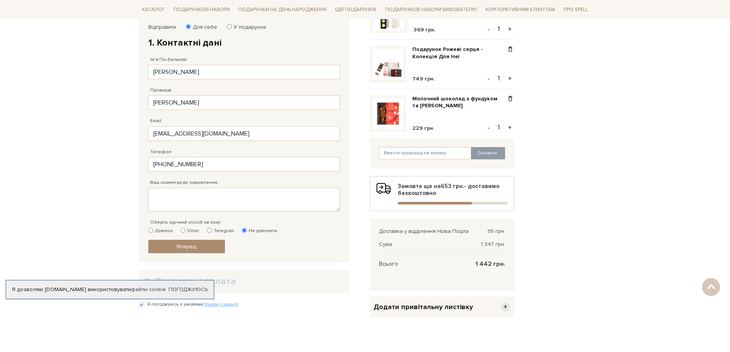
scroll to position [137, 0]
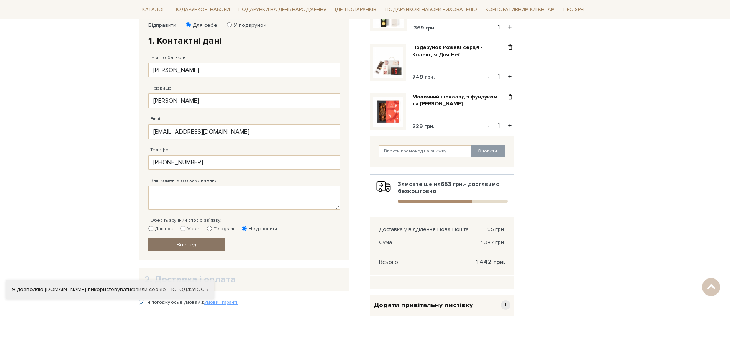
click at [198, 243] on link "Вперед" at bounding box center [186, 244] width 77 height 13
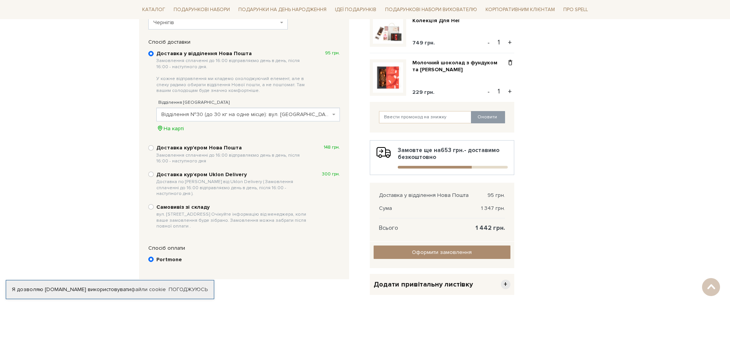
scroll to position [188, 0]
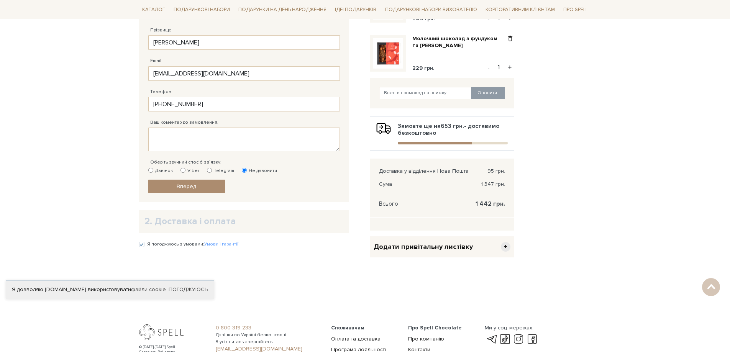
scroll to position [188, 0]
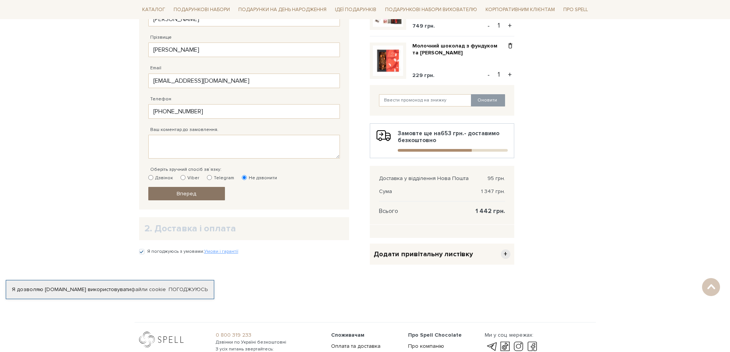
click at [180, 193] on span "Вперед" at bounding box center [187, 193] width 20 height 7
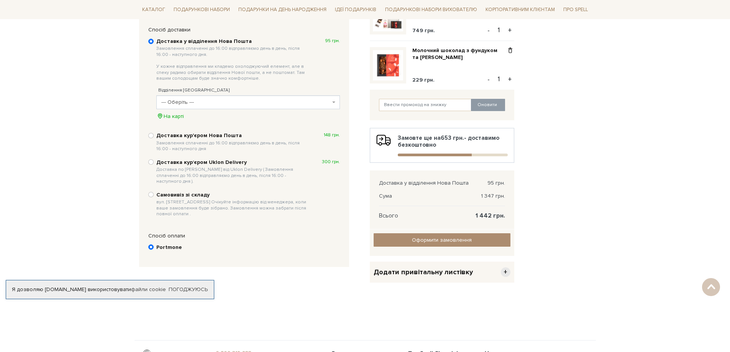
scroll to position [226, 0]
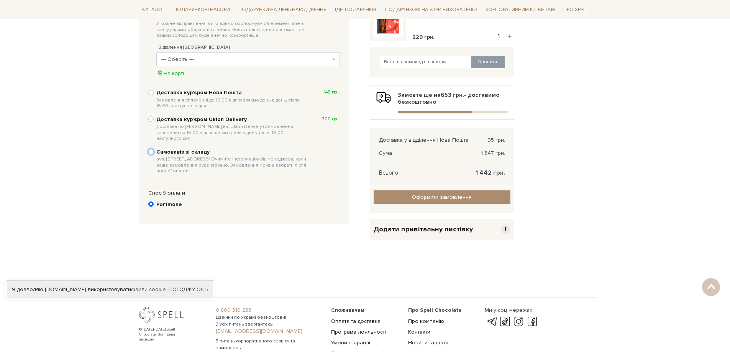
click at [152, 149] on input "Самовивіз зі складу вул. [STREET_ADDRESS] Очікуйте інформацію від менеджера, ко…" at bounding box center [150, 151] width 5 height 5
radio input "true"
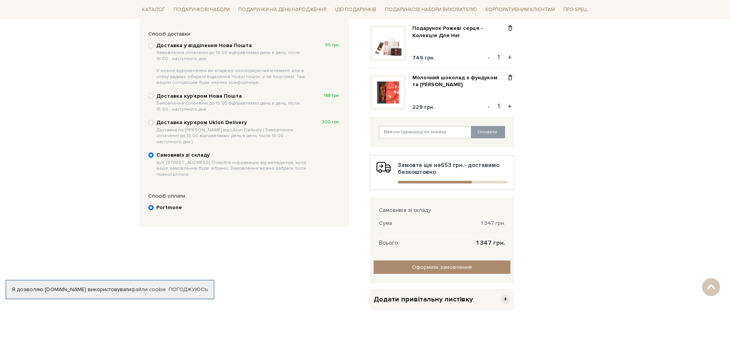
scroll to position [149, 0]
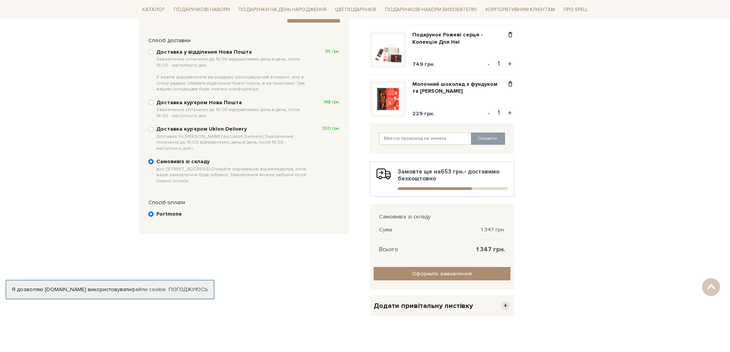
click at [156, 54] on b "Доставка у відділення Нова Пошта Замовлення сплаченні до 16:00 відправляємо ден…" at bounding box center [232, 71] width 153 height 44
click at [154, 54] on input "Доставка у відділення Нова Пошта Замовлення сплаченні до 16:00 відправляємо ден…" at bounding box center [150, 51] width 5 height 5
radio input "true"
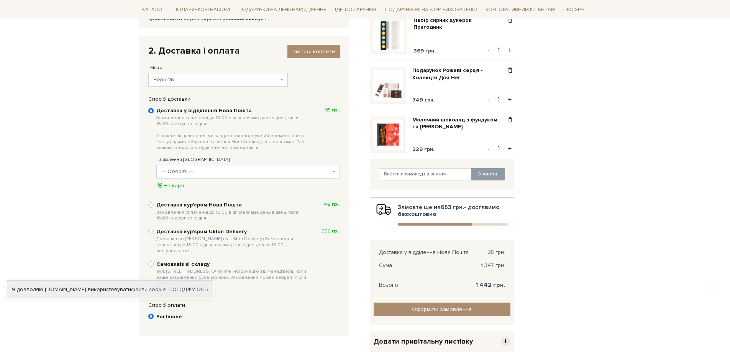
scroll to position [115, 0]
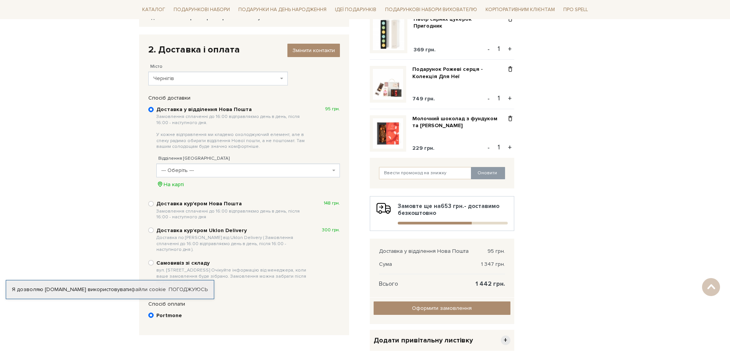
click at [241, 171] on span "--- Оберіть ---" at bounding box center [245, 171] width 169 height 8
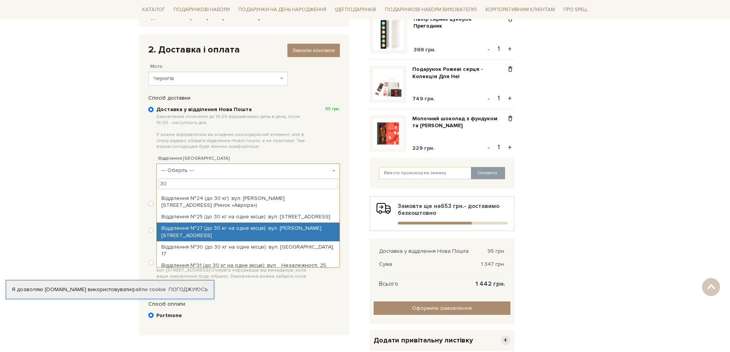
scroll to position [268, 0]
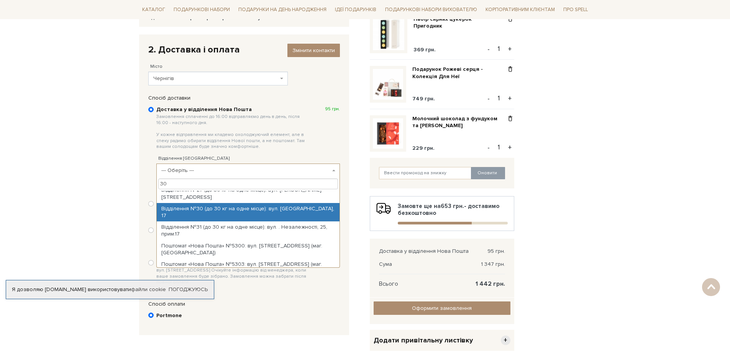
type input "30"
select select "Відділення №30 (до 30 кг на одне місце): вул. [GEOGRAPHIC_DATA], 17"
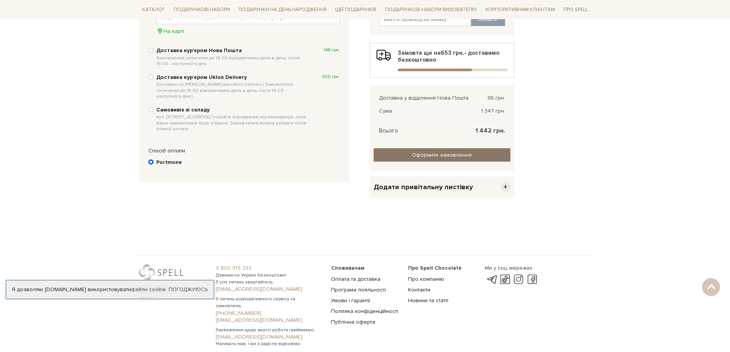
click at [458, 154] on input "Оформити замовлення" at bounding box center [441, 154] width 137 height 13
